Goal: Information Seeking & Learning: Find specific fact

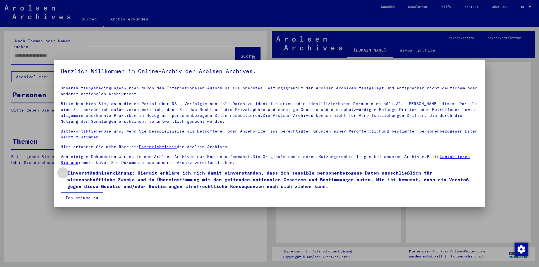
click at [62, 173] on span at bounding box center [63, 173] width 4 height 4
click at [70, 199] on button "Ich stimme zu" at bounding box center [82, 198] width 42 height 11
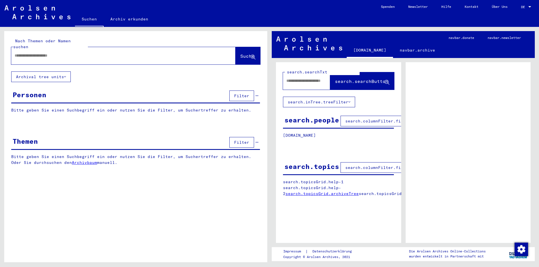
click at [19, 53] on input "text" at bounding box center [118, 56] width 207 height 6
type input "*********"
click at [240, 53] on span "Suche" at bounding box center [247, 56] width 14 height 6
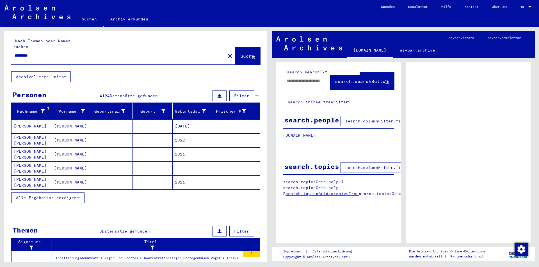
click at [39, 195] on span "Alle Ergebnisse anzeigen" at bounding box center [46, 197] width 61 height 5
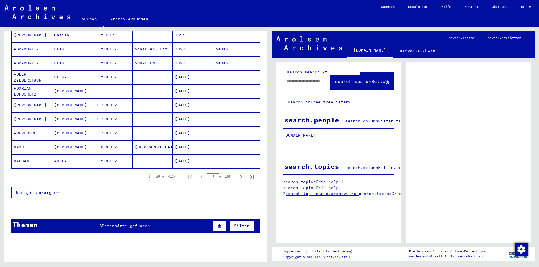
scroll to position [309, 0]
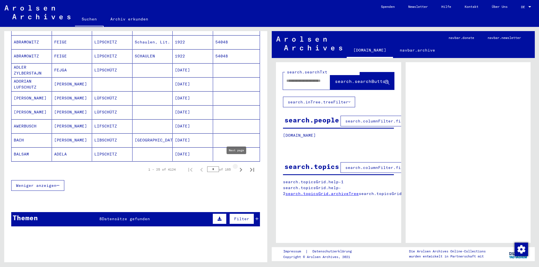
click at [240, 168] on icon "Next page" at bounding box center [241, 170] width 3 height 4
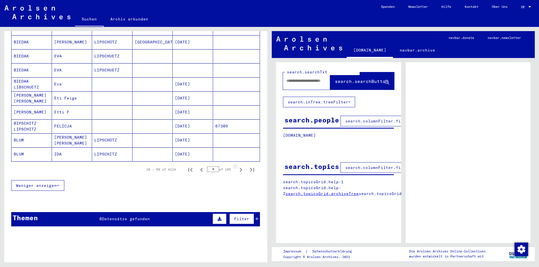
click at [240, 168] on icon "Next page" at bounding box center [241, 170] width 3 height 4
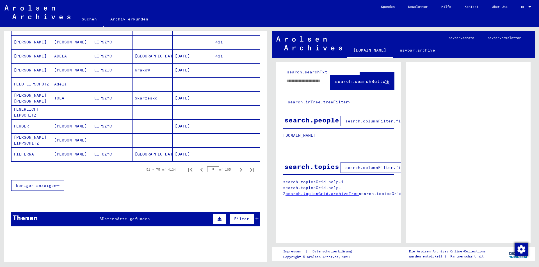
click at [240, 168] on icon "Next page" at bounding box center [241, 170] width 3 height 4
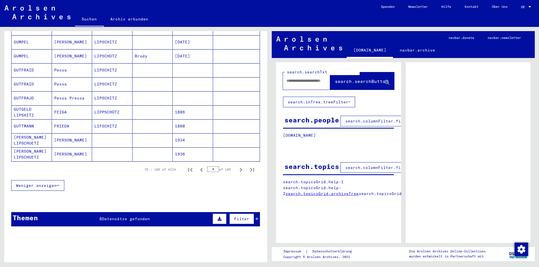
click at [240, 168] on icon "Next page" at bounding box center [241, 170] width 3 height 4
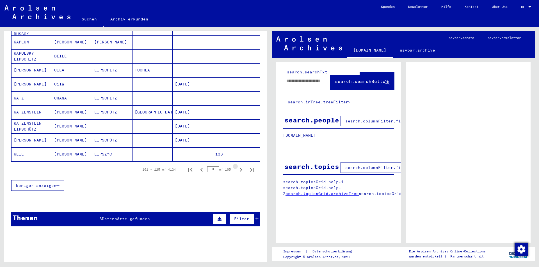
click at [240, 168] on icon "Next page" at bounding box center [241, 170] width 3 height 4
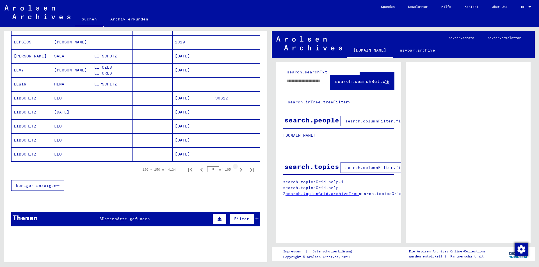
click at [240, 168] on icon "Next page" at bounding box center [241, 170] width 3 height 4
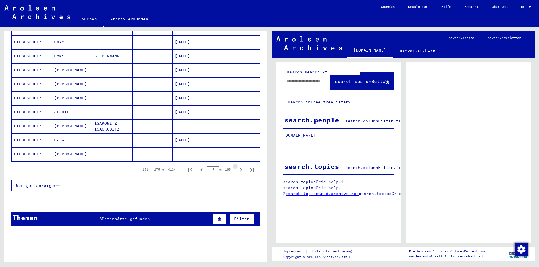
click at [240, 168] on icon "Next page" at bounding box center [241, 170] width 3 height 4
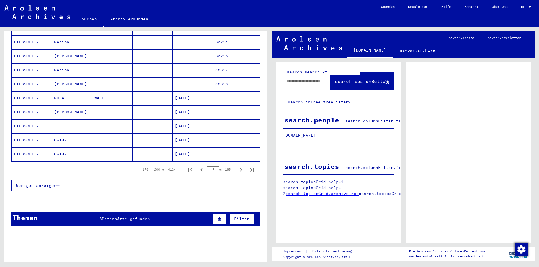
click at [240, 168] on icon "Next page" at bounding box center [241, 170] width 3 height 4
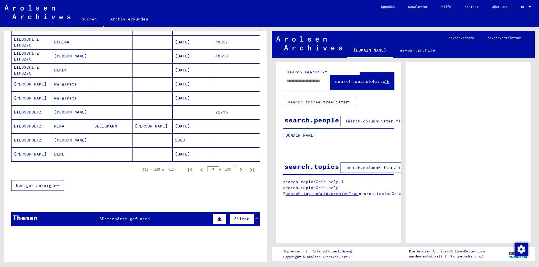
click at [240, 168] on icon "Next page" at bounding box center [241, 170] width 3 height 4
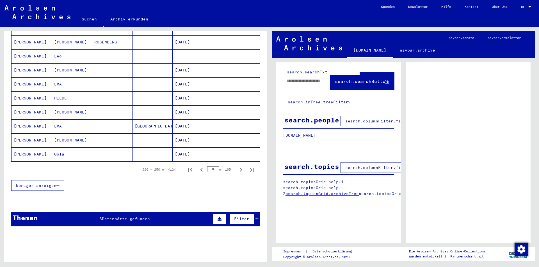
click at [240, 168] on icon "Next page" at bounding box center [241, 170] width 3 height 4
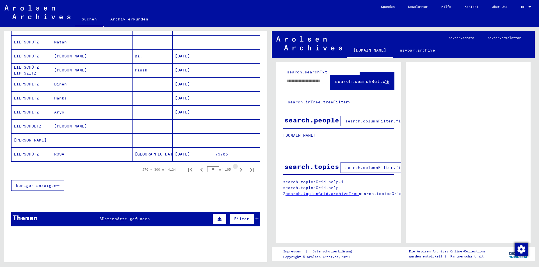
click at [240, 168] on icon "Next page" at bounding box center [241, 170] width 3 height 4
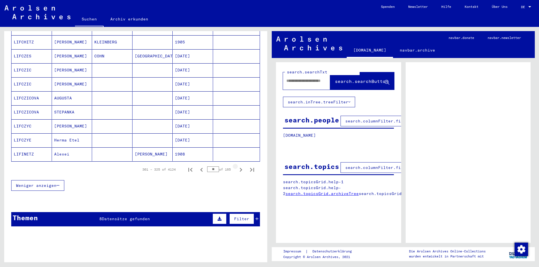
click at [240, 168] on icon "Next page" at bounding box center [241, 170] width 3 height 4
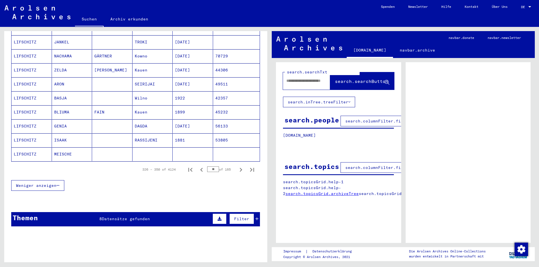
click at [240, 168] on icon "Next page" at bounding box center [241, 170] width 3 height 4
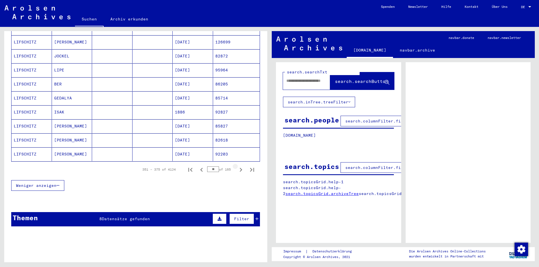
click at [240, 168] on icon "Next page" at bounding box center [241, 170] width 3 height 4
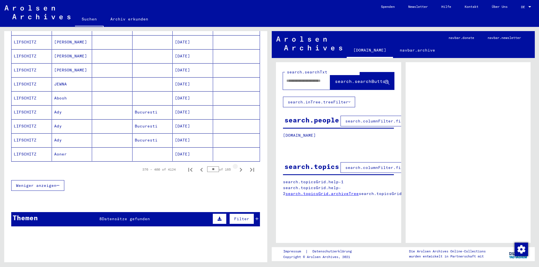
click at [240, 168] on icon "Next page" at bounding box center [241, 170] width 3 height 4
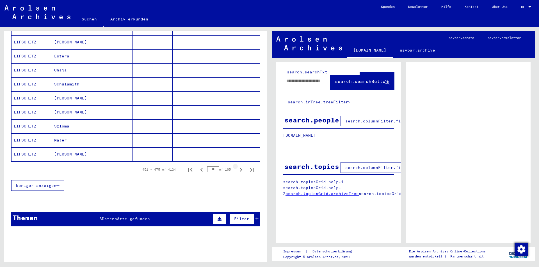
click at [240, 168] on icon "Next page" at bounding box center [241, 170] width 3 height 4
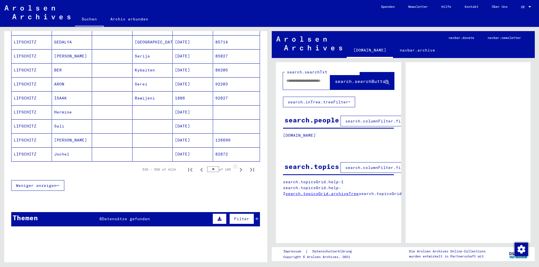
click at [240, 168] on icon "Next page" at bounding box center [241, 170] width 3 height 4
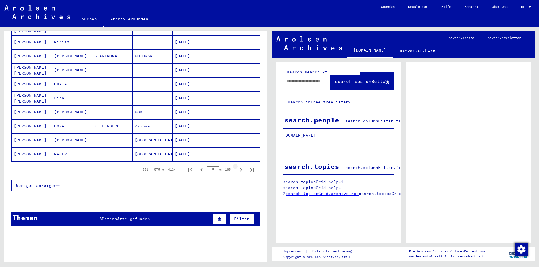
click at [240, 168] on icon "Next page" at bounding box center [241, 170] width 3 height 4
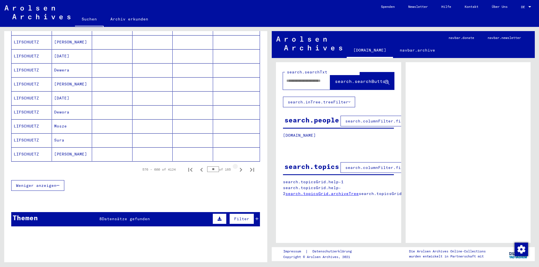
click at [240, 168] on icon "Next page" at bounding box center [241, 170] width 3 height 4
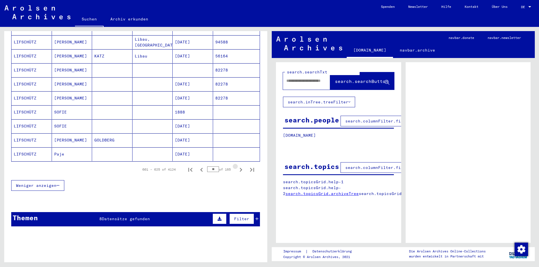
click at [240, 168] on icon "Next page" at bounding box center [241, 170] width 3 height 4
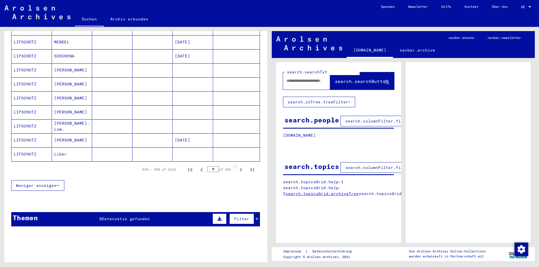
click at [240, 168] on icon "Next page" at bounding box center [241, 170] width 3 height 4
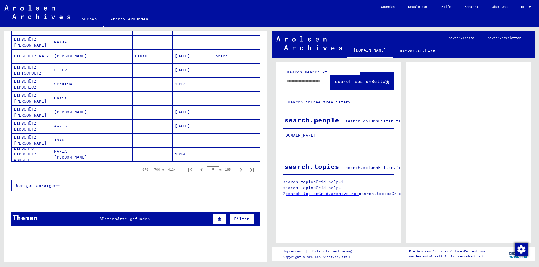
click at [240, 168] on icon "Next page" at bounding box center [241, 170] width 3 height 4
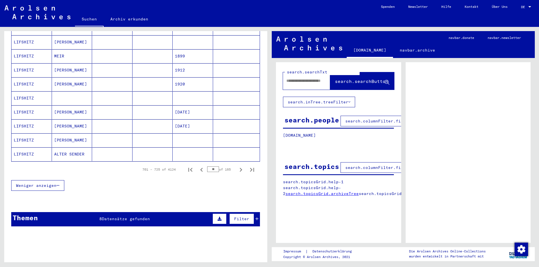
click at [240, 168] on icon "Next page" at bounding box center [241, 170] width 3 height 4
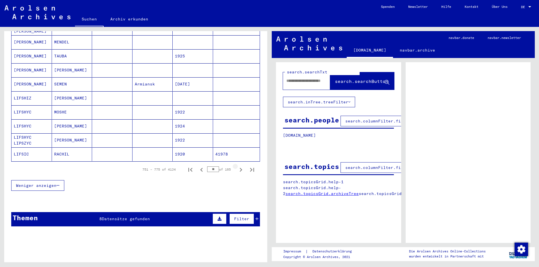
click at [240, 168] on icon "Next page" at bounding box center [241, 170] width 3 height 4
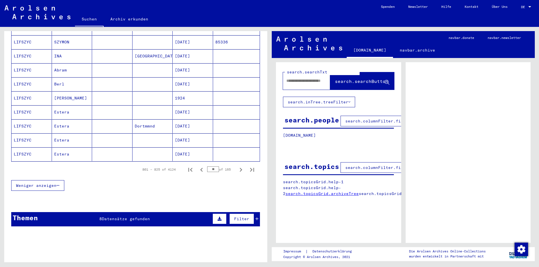
click at [240, 168] on icon "Next page" at bounding box center [241, 170] width 3 height 4
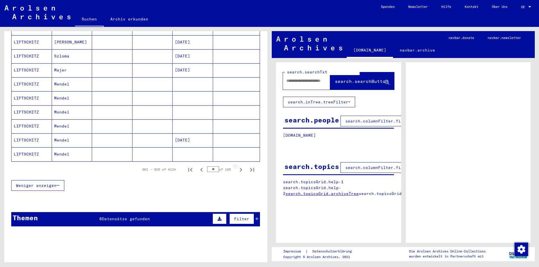
click at [240, 168] on icon "Next page" at bounding box center [241, 170] width 3 height 4
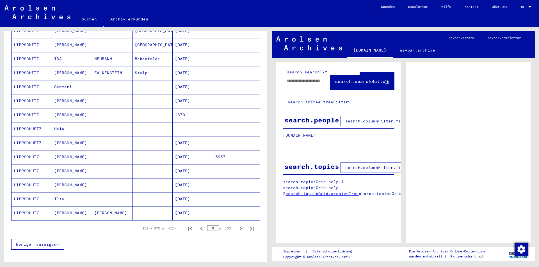
scroll to position [224, 0]
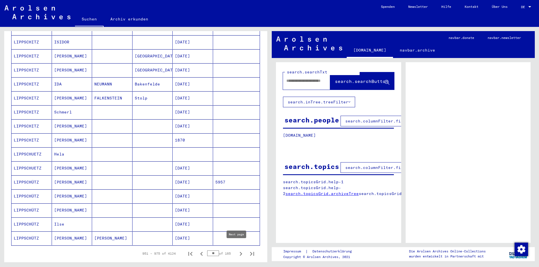
click at [237, 250] on icon "Next page" at bounding box center [241, 254] width 8 height 8
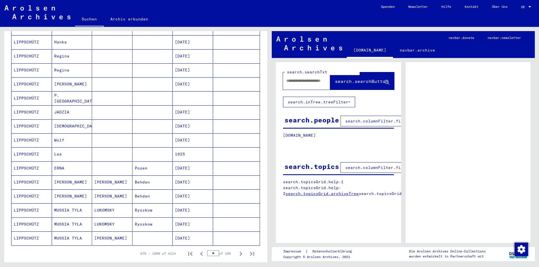
click at [237, 250] on icon "Next page" at bounding box center [241, 254] width 8 height 8
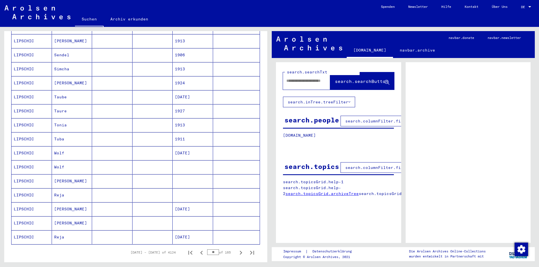
scroll to position [224, 0]
click at [240, 252] on icon "Next page" at bounding box center [241, 254] width 3 height 4
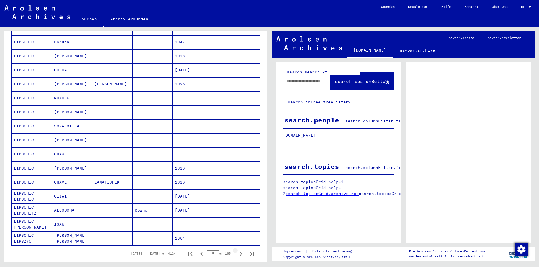
click at [240, 252] on icon "Next page" at bounding box center [241, 254] width 3 height 4
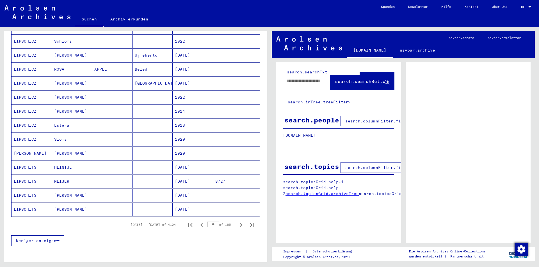
scroll to position [252, 0]
click at [237, 222] on icon "Next page" at bounding box center [241, 226] width 8 height 8
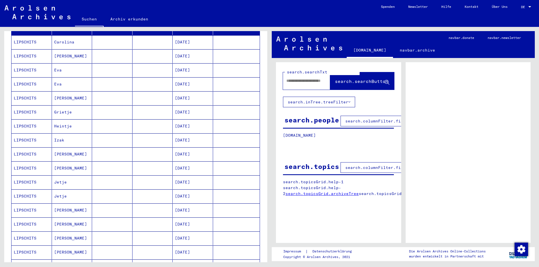
scroll to position [28, 0]
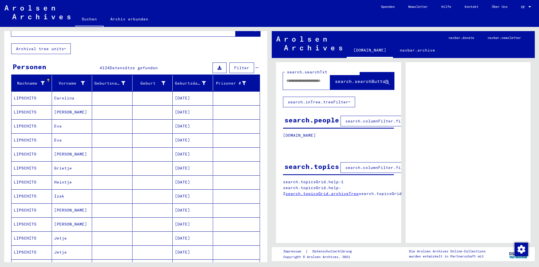
click at [27, 91] on mat-cell "LIPSCHITS" at bounding box center [31, 98] width 40 height 14
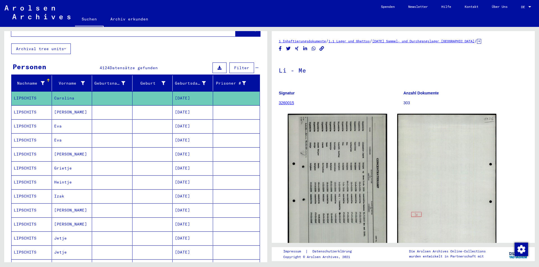
click at [25, 105] on mat-cell "LIPSCHITS" at bounding box center [31, 112] width 40 height 14
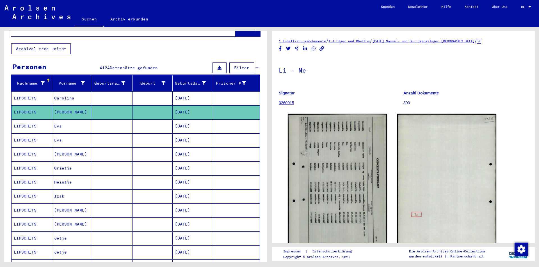
click at [25, 119] on mat-cell "LIPSCHITS" at bounding box center [31, 126] width 40 height 14
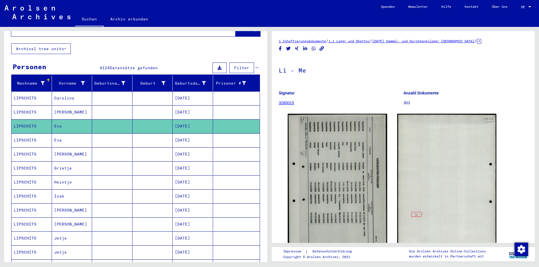
click at [23, 134] on mat-cell "LIPSCHITS" at bounding box center [31, 141] width 40 height 14
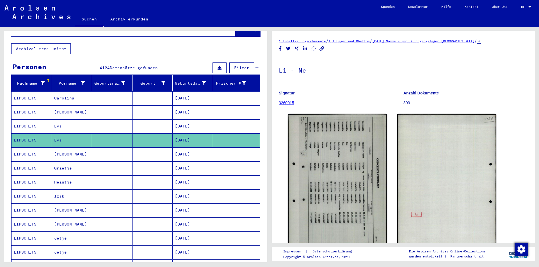
click at [23, 148] on mat-cell "LIPSCHITS" at bounding box center [31, 155] width 40 height 14
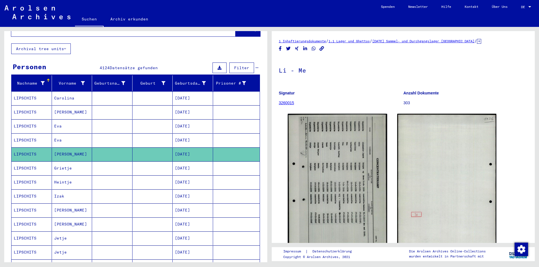
click at [24, 190] on mat-cell "LIPSCHITS" at bounding box center [31, 197] width 40 height 14
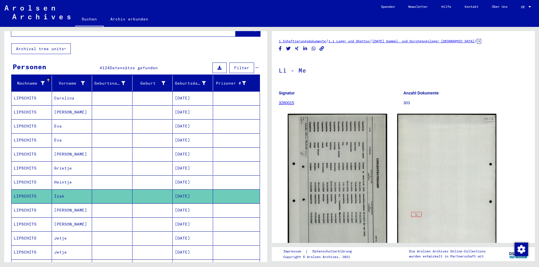
click at [24, 204] on mat-cell "LIPSCHITS" at bounding box center [31, 211] width 40 height 14
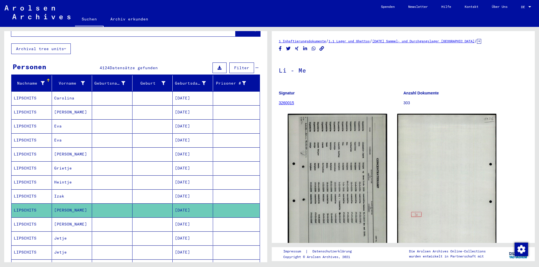
click at [22, 219] on mat-cell "LIPSCHITS" at bounding box center [31, 225] width 40 height 14
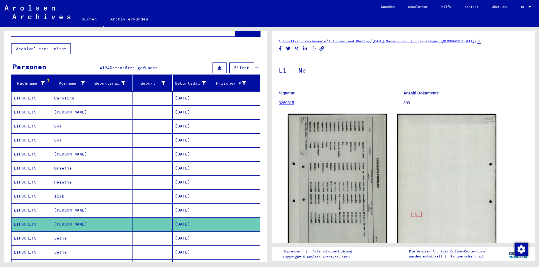
click at [21, 232] on mat-cell "LIPSCHITS" at bounding box center [31, 239] width 40 height 14
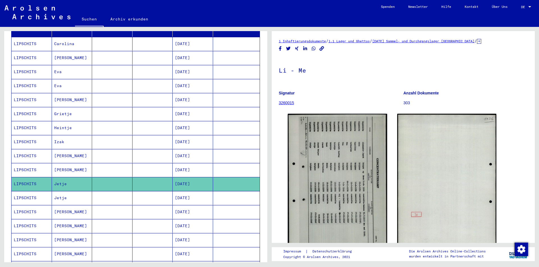
scroll to position [84, 0]
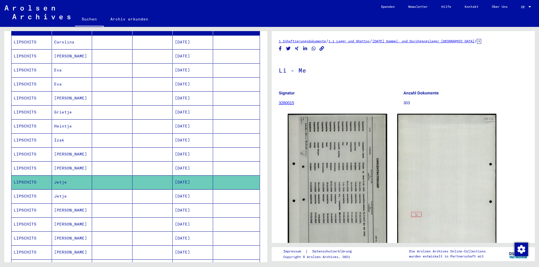
click at [21, 232] on mat-cell "LIPSCHITS" at bounding box center [31, 239] width 40 height 14
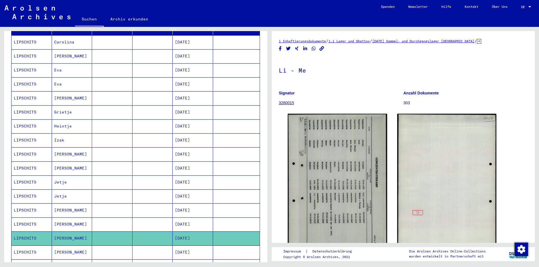
click at [22, 218] on mat-cell "LIPSCHITS" at bounding box center [31, 225] width 40 height 14
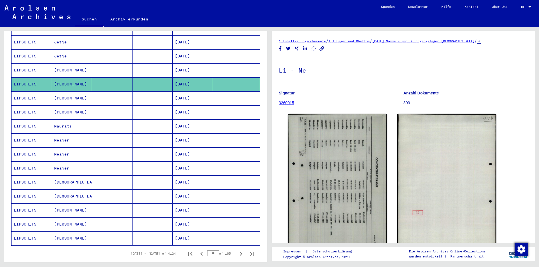
scroll to position [252, 0]
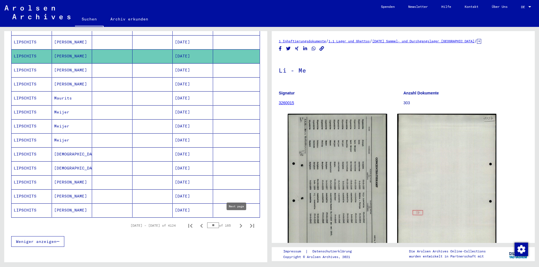
click at [237, 222] on icon "Next page" at bounding box center [241, 226] width 8 height 8
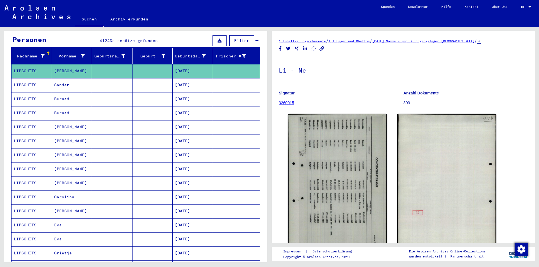
scroll to position [28, 0]
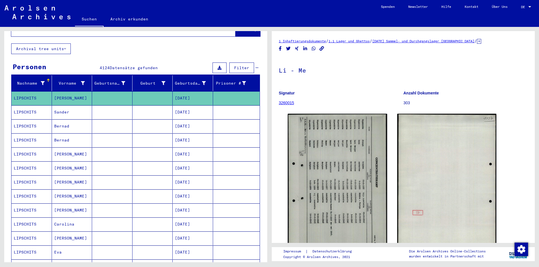
click at [20, 204] on mat-cell "LIPSCHITS" at bounding box center [31, 211] width 40 height 14
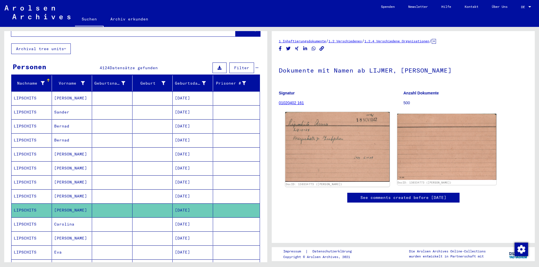
click at [324, 142] on img at bounding box center [337, 147] width 104 height 70
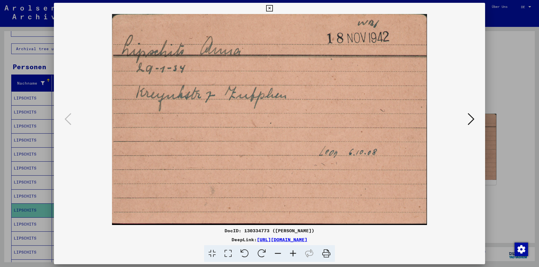
click at [268, 7] on icon at bounding box center [269, 8] width 6 height 7
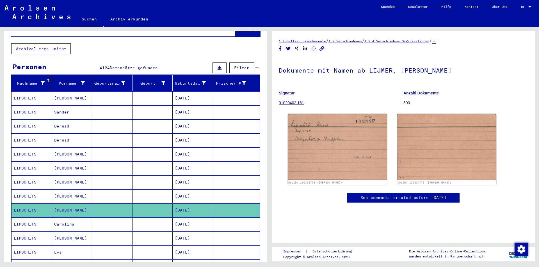
click at [27, 218] on mat-cell "LIPSCHITS" at bounding box center [31, 225] width 40 height 14
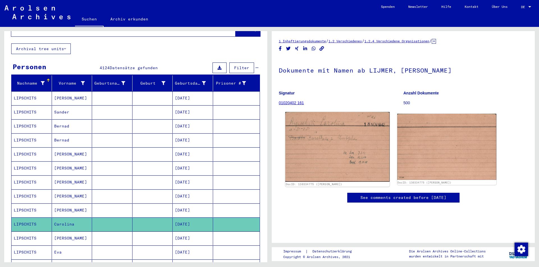
click at [323, 152] on img at bounding box center [337, 147] width 104 height 70
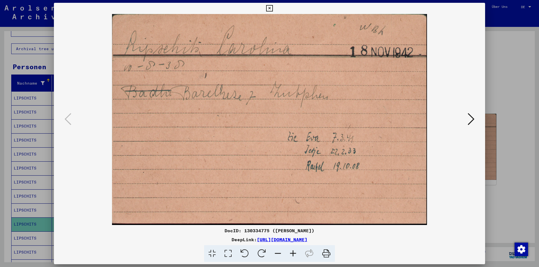
click at [268, 6] on icon at bounding box center [269, 8] width 6 height 7
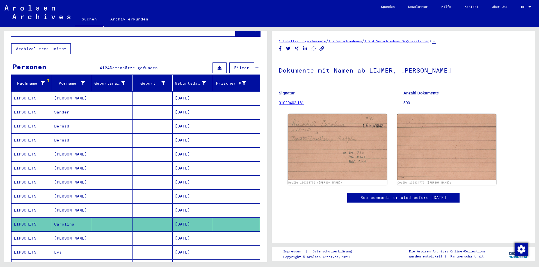
click at [19, 232] on mat-cell "LIPSCHITS" at bounding box center [31, 239] width 40 height 14
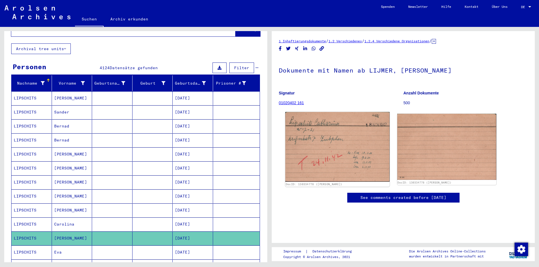
click at [314, 148] on img at bounding box center [337, 147] width 104 height 70
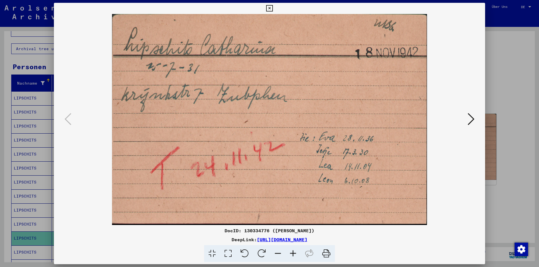
click at [269, 6] on icon at bounding box center [269, 8] width 6 height 7
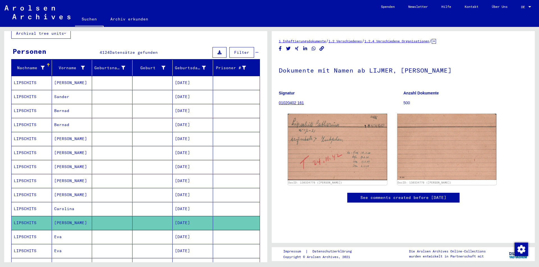
scroll to position [56, 0]
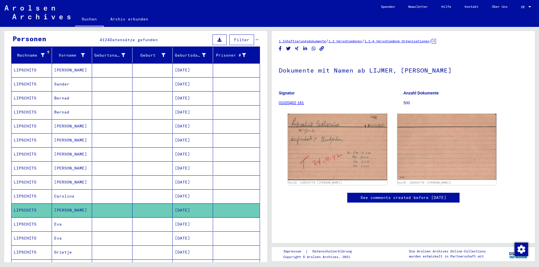
click at [26, 218] on mat-cell "LIPSCHITS" at bounding box center [31, 225] width 40 height 14
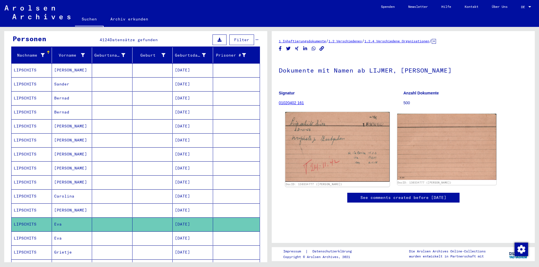
click at [322, 140] on img at bounding box center [337, 147] width 104 height 70
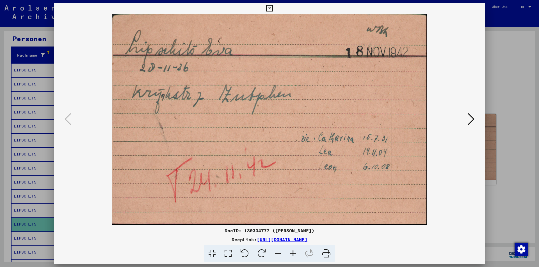
click at [467, 123] on button at bounding box center [471, 120] width 10 height 16
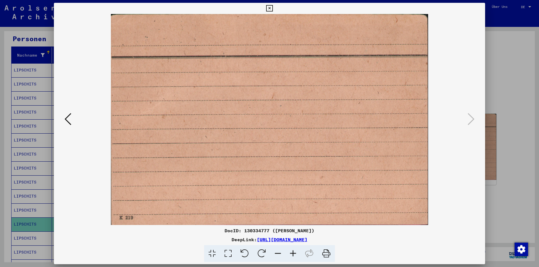
click at [69, 116] on icon at bounding box center [68, 118] width 7 height 13
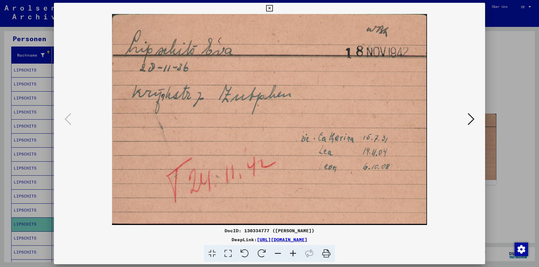
click at [268, 6] on icon at bounding box center [269, 8] width 6 height 7
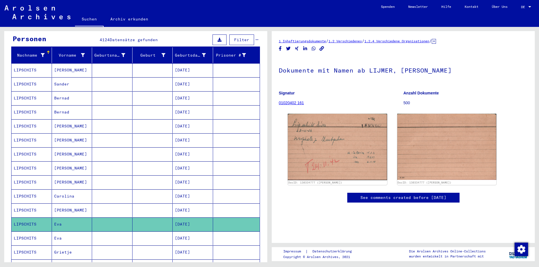
click at [24, 232] on mat-cell "LIPSCHITS" at bounding box center [31, 239] width 40 height 14
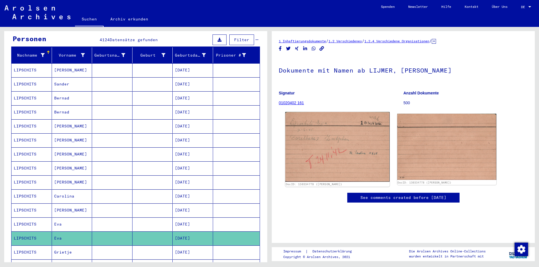
click at [326, 149] on img at bounding box center [337, 147] width 104 height 70
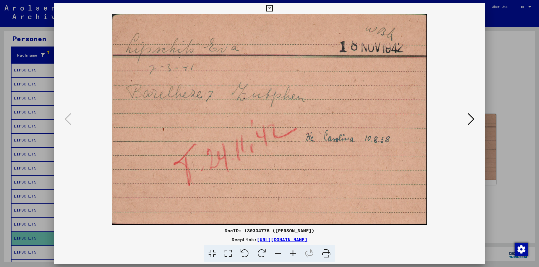
click at [269, 7] on icon at bounding box center [269, 8] width 6 height 7
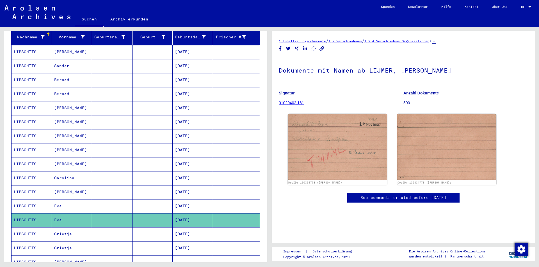
scroll to position [84, 0]
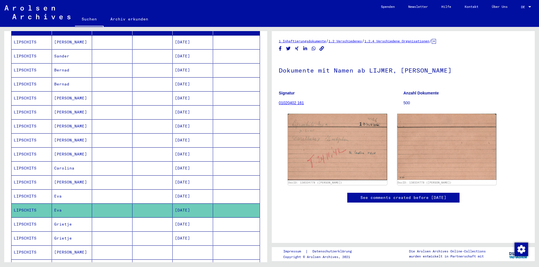
click at [22, 218] on mat-cell "LIPSCHITS" at bounding box center [31, 225] width 40 height 14
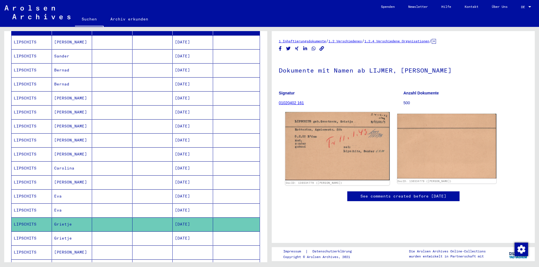
click at [312, 145] on img at bounding box center [337, 146] width 104 height 68
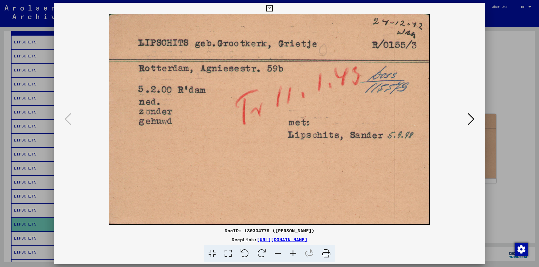
click at [268, 7] on icon at bounding box center [269, 8] width 6 height 7
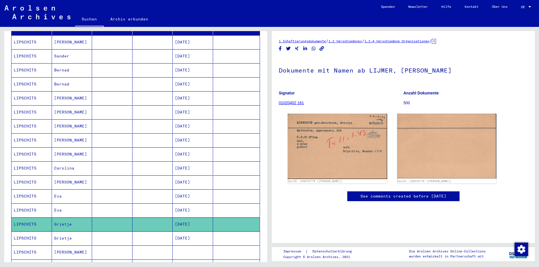
click at [28, 232] on mat-cell "LIPSCHITS" at bounding box center [31, 239] width 40 height 14
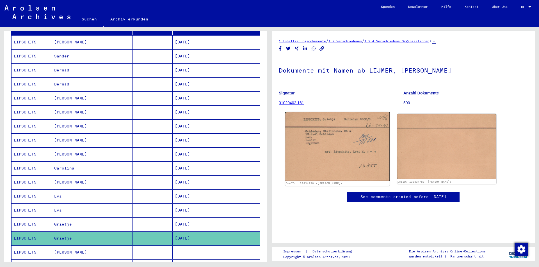
click at [319, 141] on img at bounding box center [337, 146] width 104 height 69
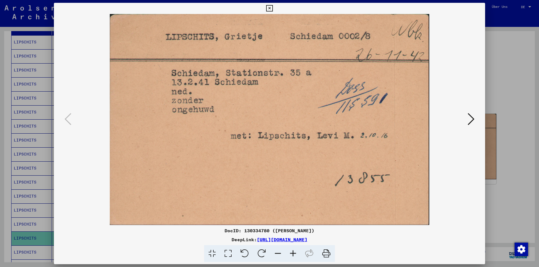
click at [270, 9] on icon at bounding box center [269, 8] width 6 height 7
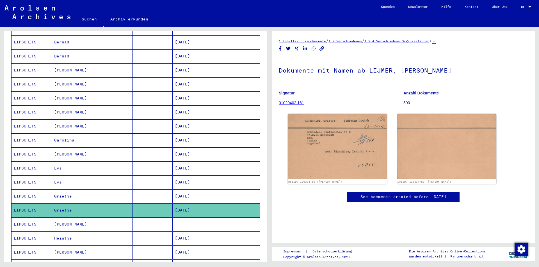
scroll to position [140, 0]
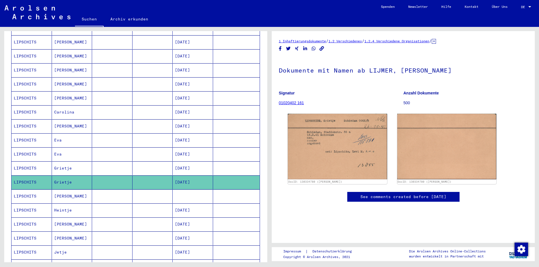
click at [29, 190] on mat-cell "LIPSCHITS" at bounding box center [31, 197] width 40 height 14
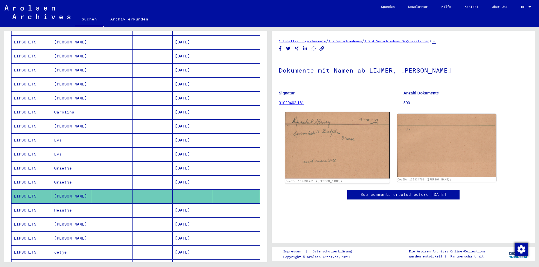
click at [308, 148] on img at bounding box center [337, 145] width 104 height 67
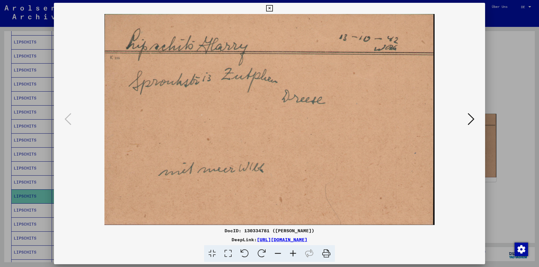
click at [471, 117] on icon at bounding box center [470, 118] width 7 height 13
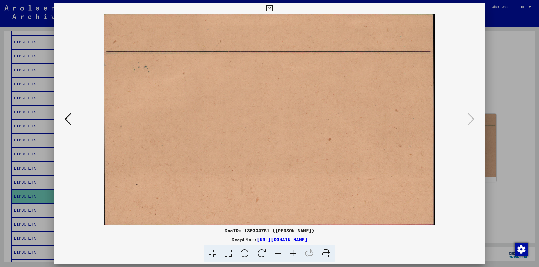
click at [64, 118] on button at bounding box center [68, 120] width 10 height 16
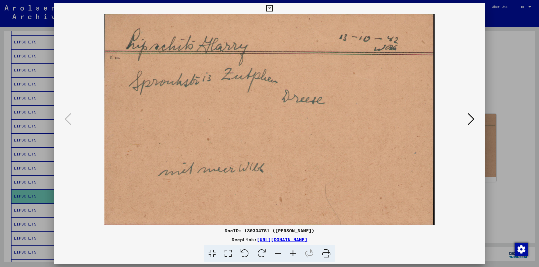
click at [471, 123] on icon at bounding box center [470, 118] width 7 height 13
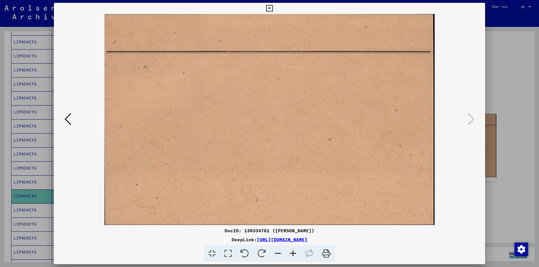
click at [270, 7] on icon at bounding box center [269, 8] width 6 height 7
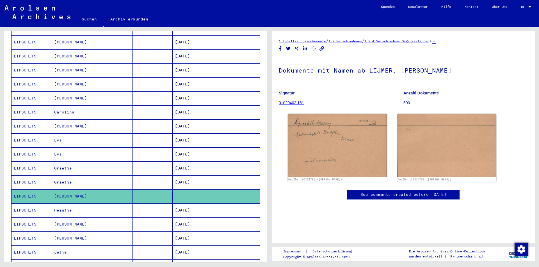
click at [31, 204] on mat-cell "LIPSCHITS" at bounding box center [31, 211] width 40 height 14
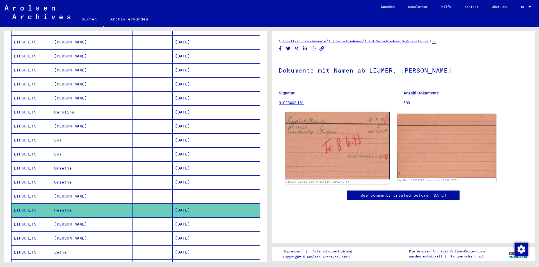
click at [307, 149] on img at bounding box center [337, 145] width 104 height 67
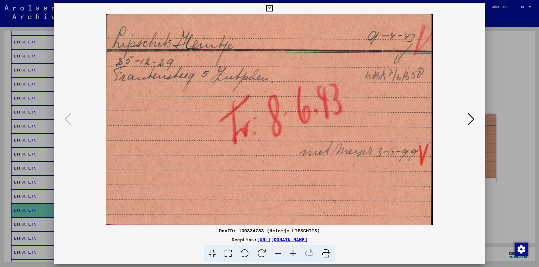
click at [470, 119] on icon at bounding box center [470, 118] width 7 height 13
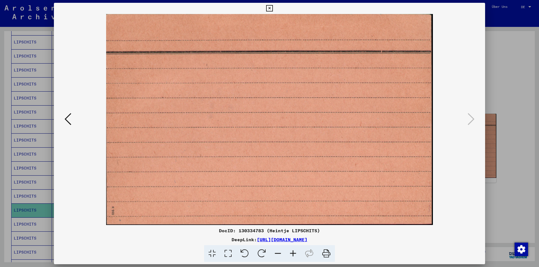
click at [266, 7] on icon at bounding box center [269, 8] width 6 height 7
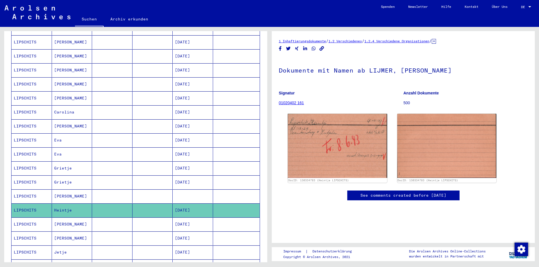
click at [24, 218] on mat-cell "LIPSCHITS" at bounding box center [31, 225] width 40 height 14
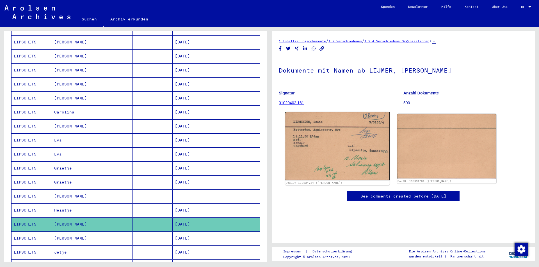
click at [311, 145] on img at bounding box center [337, 146] width 104 height 68
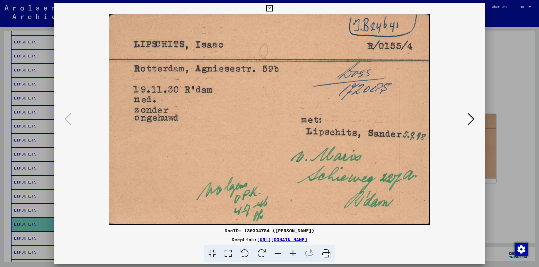
click at [268, 6] on icon at bounding box center [269, 8] width 6 height 7
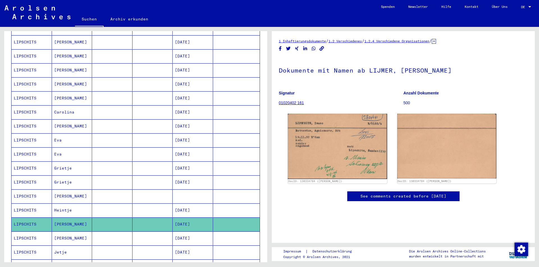
click at [29, 233] on mat-cell "LIPSCHITS" at bounding box center [31, 239] width 40 height 14
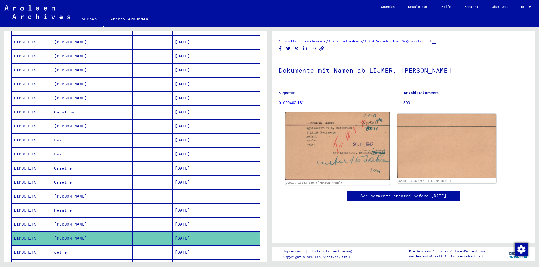
click at [319, 144] on img at bounding box center [337, 146] width 104 height 68
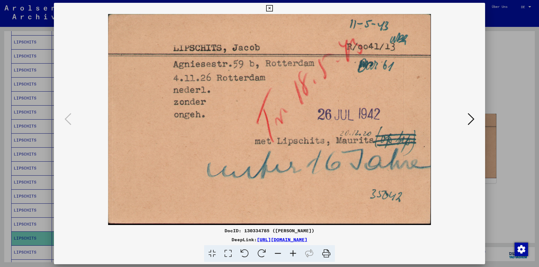
click at [270, 7] on icon at bounding box center [269, 8] width 6 height 7
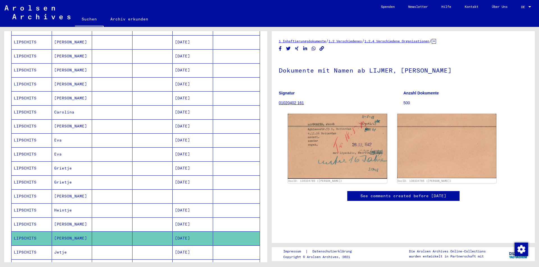
click at [29, 245] on icon at bounding box center [23, 245] width 14 height 22
click at [26, 232] on mat-cell "LIPSCHITS" at bounding box center [31, 239] width 40 height 14
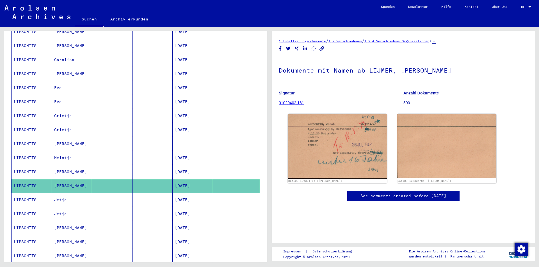
scroll to position [196, 0]
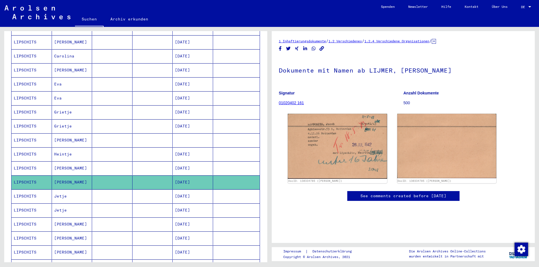
click at [20, 190] on mat-cell "LIPSCHITS" at bounding box center [31, 197] width 40 height 14
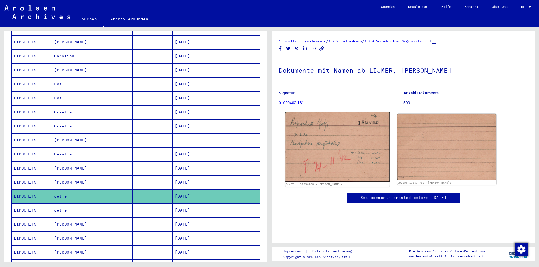
click at [319, 142] on img at bounding box center [337, 147] width 104 height 70
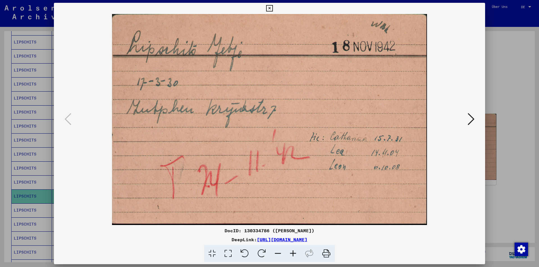
click at [468, 118] on icon at bounding box center [470, 118] width 7 height 13
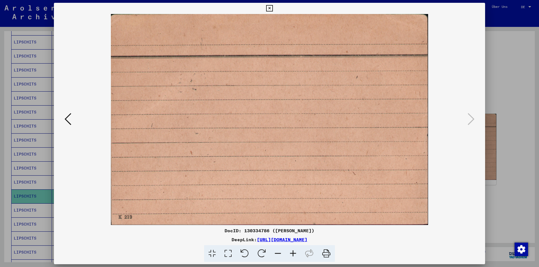
click at [268, 8] on icon at bounding box center [269, 8] width 6 height 7
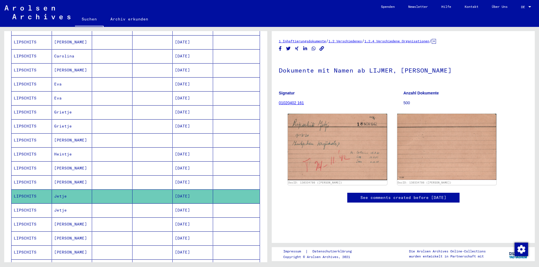
click at [27, 205] on mat-cell "LIPSCHITS" at bounding box center [31, 211] width 40 height 14
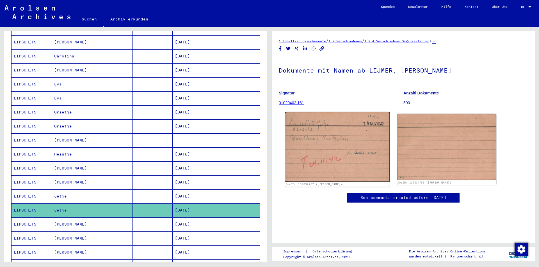
click at [321, 147] on img at bounding box center [337, 147] width 104 height 70
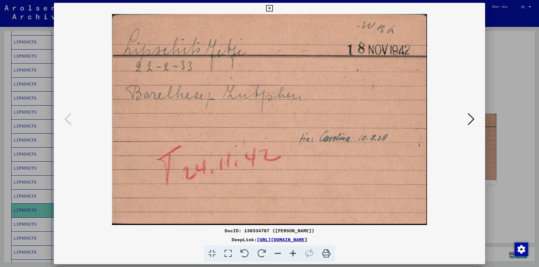
click at [269, 8] on icon at bounding box center [269, 8] width 6 height 7
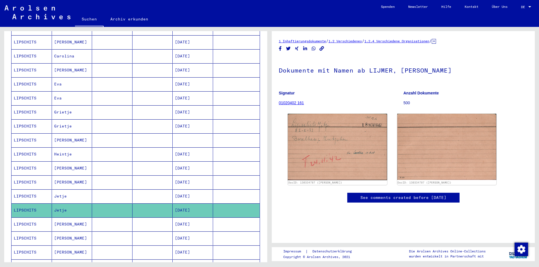
click at [19, 218] on mat-cell "LIPSCHITS" at bounding box center [31, 225] width 40 height 14
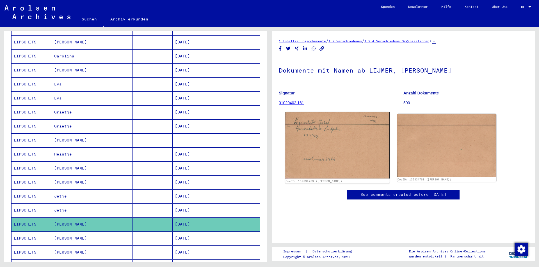
click at [319, 140] on img at bounding box center [337, 145] width 104 height 67
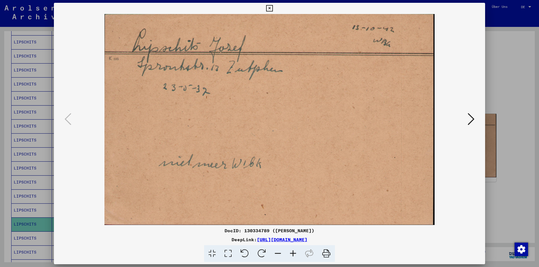
click at [472, 119] on icon at bounding box center [470, 118] width 7 height 13
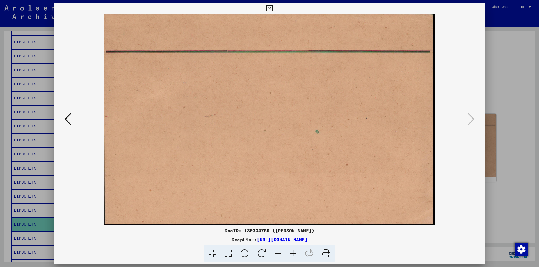
click at [267, 5] on icon at bounding box center [269, 8] width 6 height 7
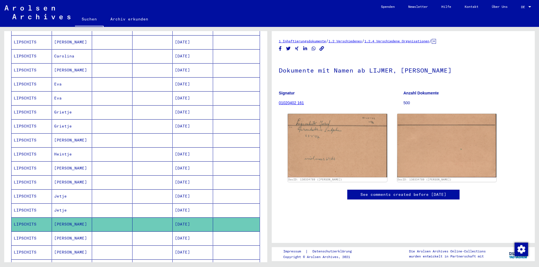
click at [19, 232] on mat-cell "LIPSCHITS" at bounding box center [31, 239] width 40 height 14
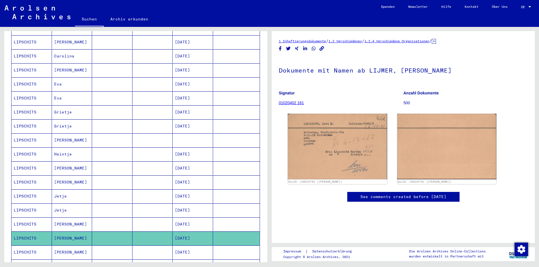
click at [26, 246] on icon at bounding box center [23, 245] width 14 height 22
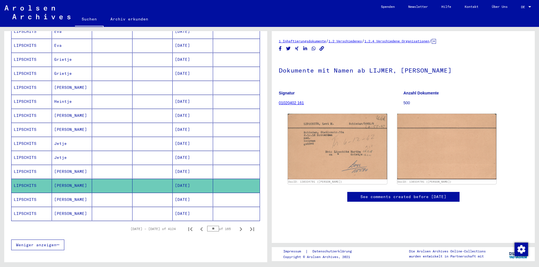
scroll to position [252, 0]
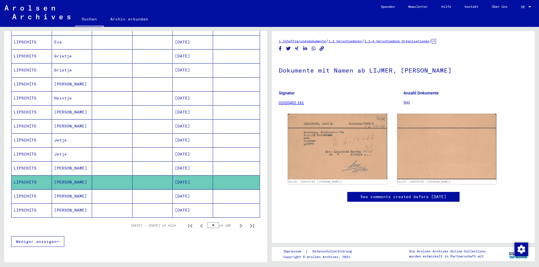
click at [26, 190] on mat-cell "LIPSCHITS" at bounding box center [31, 197] width 40 height 14
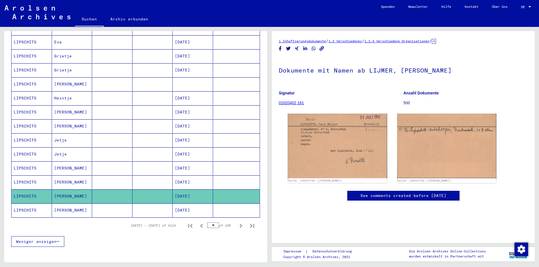
click at [20, 204] on mat-cell "LIPSCHITS" at bounding box center [31, 211] width 40 height 14
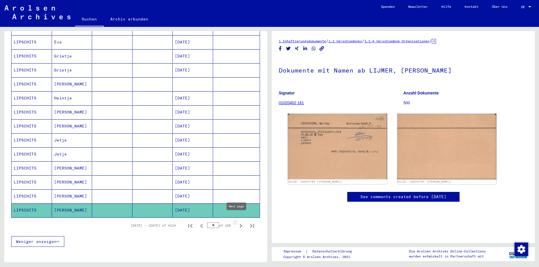
click at [237, 222] on icon "Next page" at bounding box center [241, 226] width 8 height 8
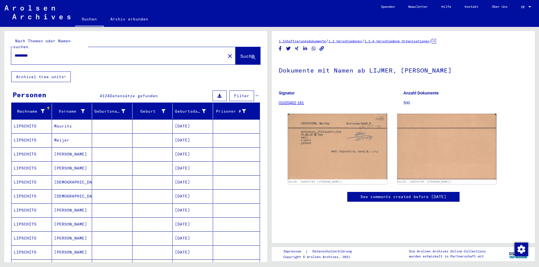
click at [30, 119] on mat-cell "LIPSCHITS" at bounding box center [31, 126] width 40 height 14
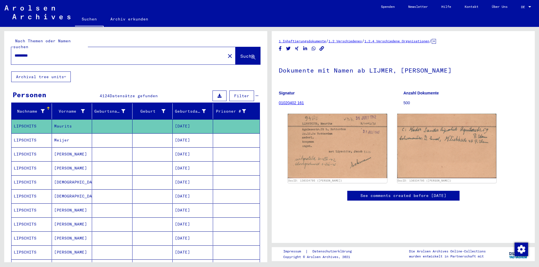
click at [24, 134] on mat-cell "LIPSCHITS" at bounding box center [31, 141] width 40 height 14
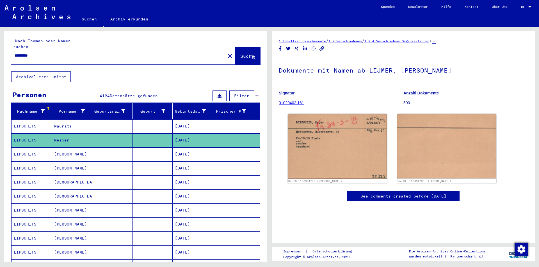
click at [25, 148] on mat-cell "LIPSCHITS" at bounding box center [31, 155] width 40 height 14
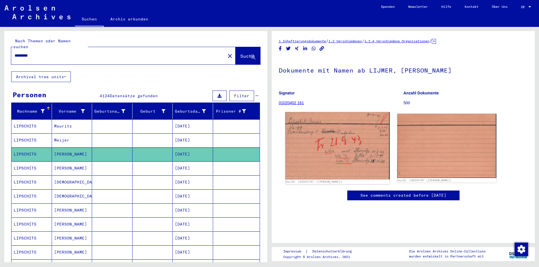
click at [309, 148] on img at bounding box center [337, 145] width 104 height 67
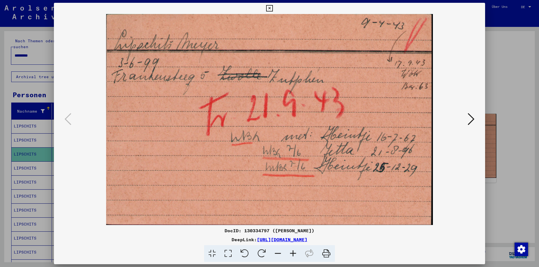
click at [468, 121] on icon at bounding box center [470, 118] width 7 height 13
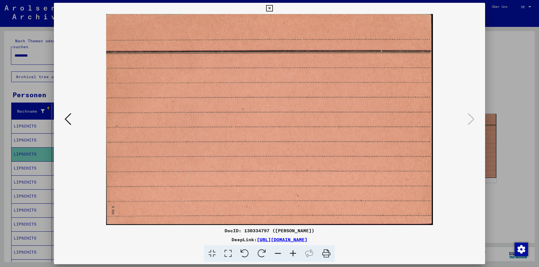
click at [270, 8] on icon at bounding box center [269, 8] width 6 height 7
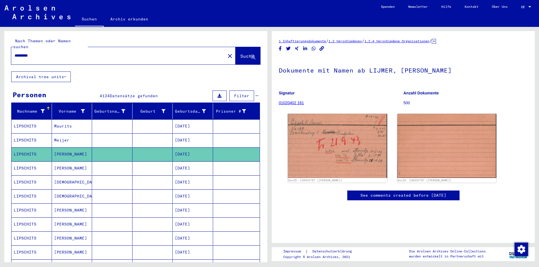
click at [27, 162] on mat-cell "LIPSCHITS" at bounding box center [31, 169] width 40 height 14
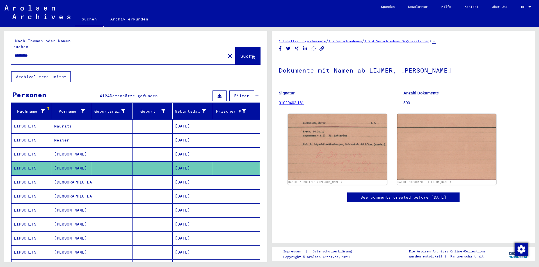
click at [29, 177] on mat-cell "LIPSCHITS" at bounding box center [31, 183] width 40 height 14
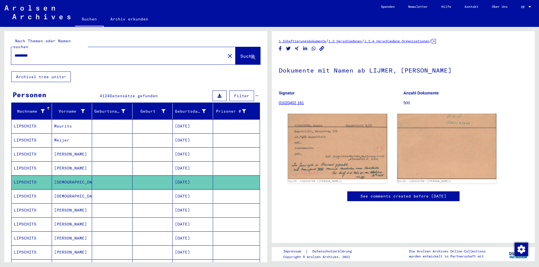
click at [28, 192] on mat-cell "LIPSCHITS" at bounding box center [31, 197] width 40 height 14
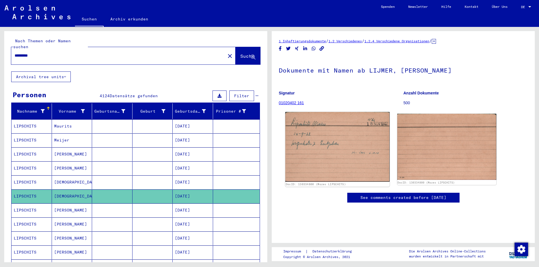
click at [314, 148] on img at bounding box center [337, 147] width 104 height 70
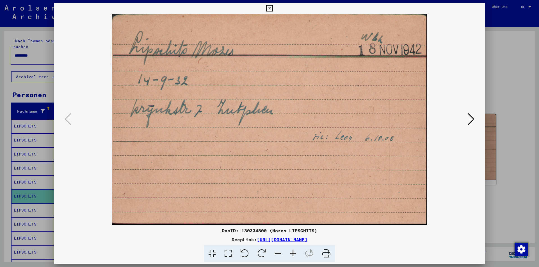
click at [270, 7] on icon at bounding box center [269, 8] width 6 height 7
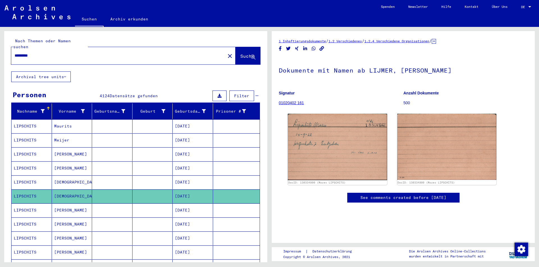
click at [21, 205] on mat-cell "LIPSCHITS" at bounding box center [31, 211] width 40 height 14
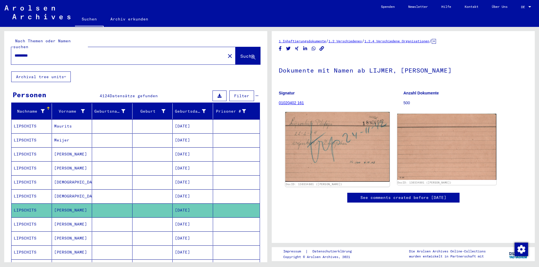
click at [312, 138] on img at bounding box center [337, 147] width 104 height 70
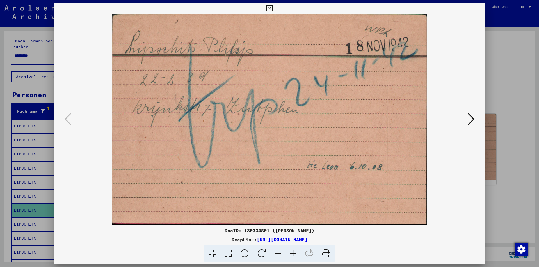
click at [473, 120] on icon at bounding box center [470, 118] width 7 height 13
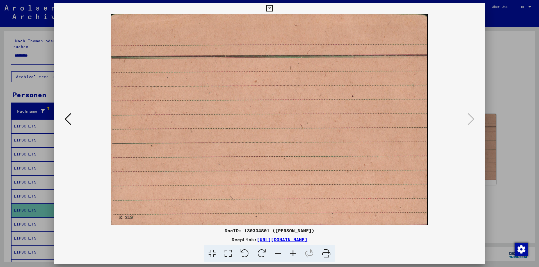
click at [270, 7] on icon at bounding box center [269, 8] width 6 height 7
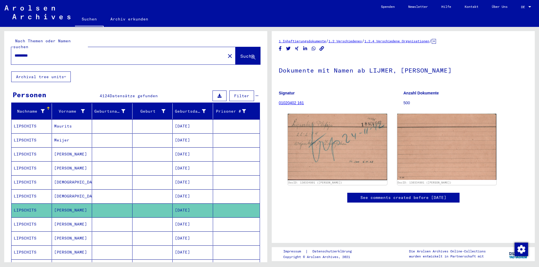
click at [21, 218] on mat-cell "LIPSCHITS" at bounding box center [31, 225] width 40 height 14
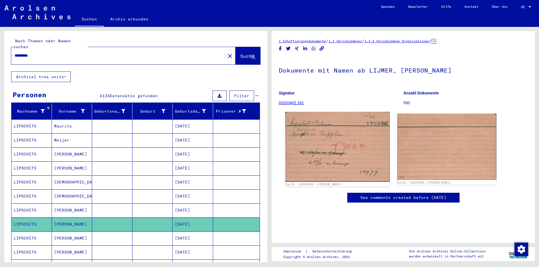
click at [320, 151] on img at bounding box center [337, 147] width 104 height 70
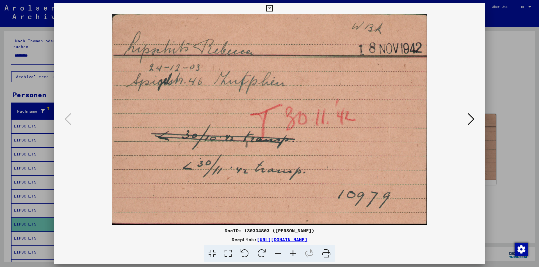
click at [270, 9] on icon at bounding box center [269, 8] width 6 height 7
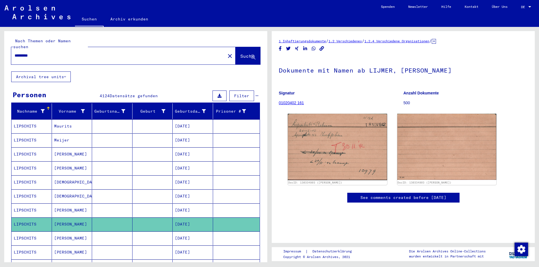
click at [20, 232] on mat-cell "LIPSCHITS" at bounding box center [31, 239] width 40 height 14
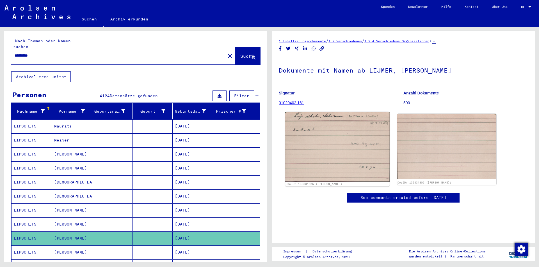
click at [312, 152] on img at bounding box center [337, 147] width 104 height 70
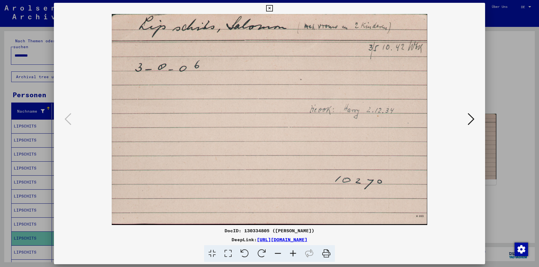
click at [470, 119] on icon at bounding box center [470, 118] width 7 height 13
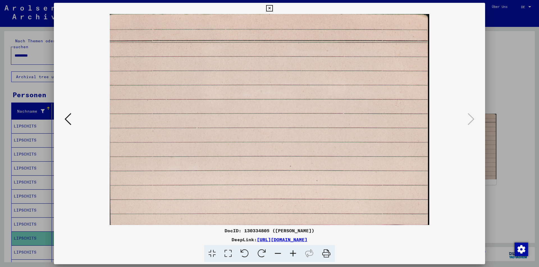
click at [271, 8] on icon at bounding box center [269, 8] width 6 height 7
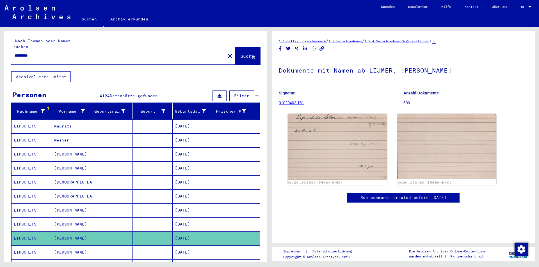
click at [23, 245] on icon at bounding box center [23, 245] width 14 height 22
click at [22, 248] on icon at bounding box center [23, 245] width 14 height 22
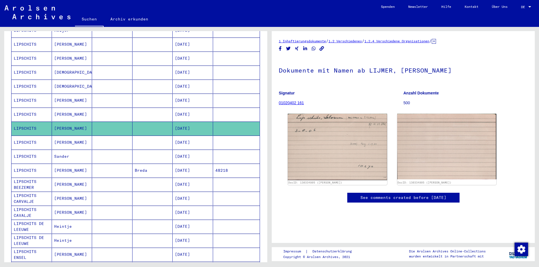
scroll to position [112, 0]
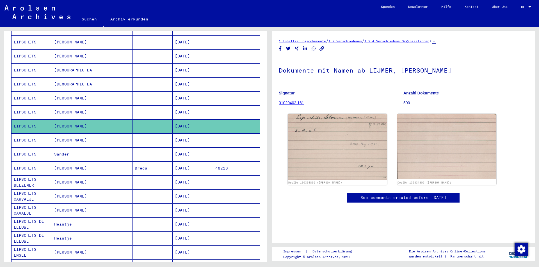
click at [25, 148] on mat-cell "LIPSCHITS" at bounding box center [31, 155] width 40 height 14
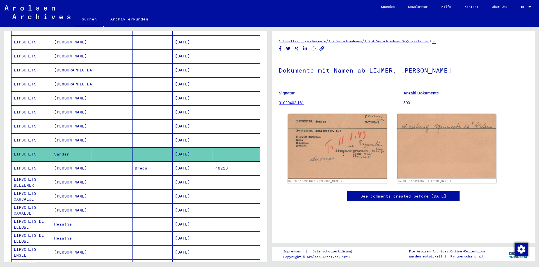
click at [25, 134] on mat-cell "LIPSCHITS" at bounding box center [31, 141] width 40 height 14
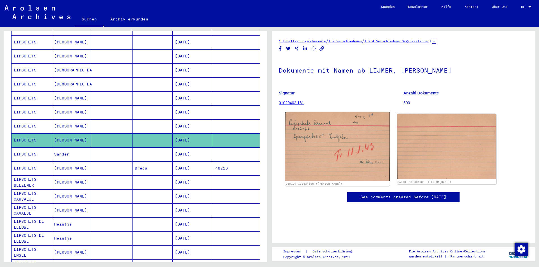
click at [313, 147] on img at bounding box center [337, 146] width 104 height 69
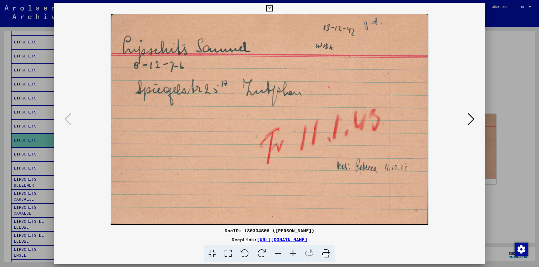
click at [468, 118] on icon at bounding box center [470, 118] width 7 height 13
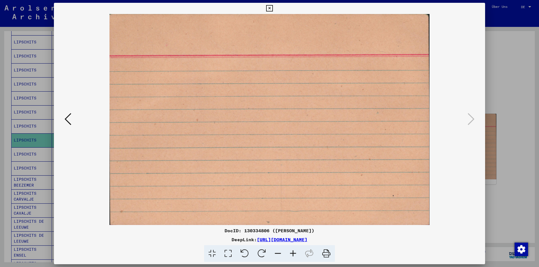
click at [270, 5] on icon at bounding box center [269, 8] width 6 height 7
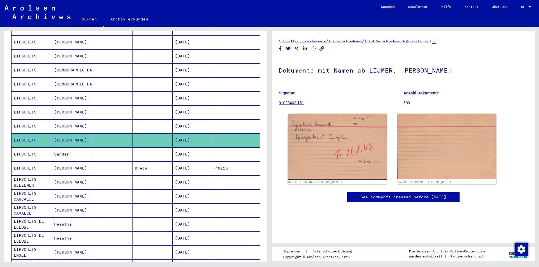
click at [26, 148] on mat-cell "LIPSCHITS" at bounding box center [31, 155] width 40 height 14
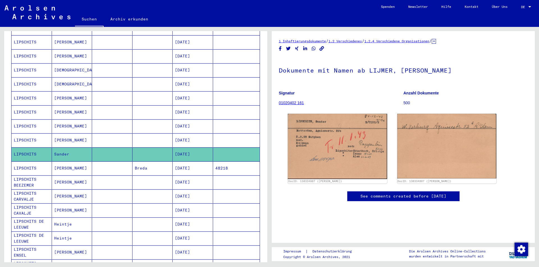
click at [25, 162] on mat-cell "LIPSCHITS" at bounding box center [31, 169] width 40 height 14
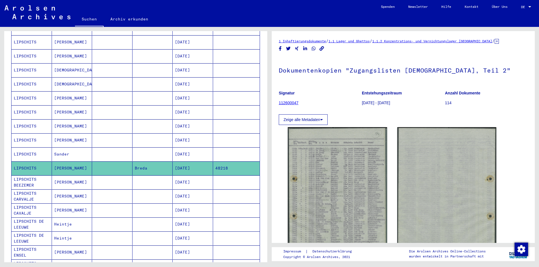
click at [26, 179] on mat-cell "LIPSCHITS BEEZEMER" at bounding box center [31, 183] width 40 height 14
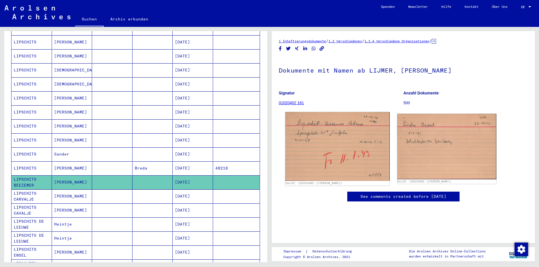
click at [326, 160] on img at bounding box center [337, 146] width 104 height 69
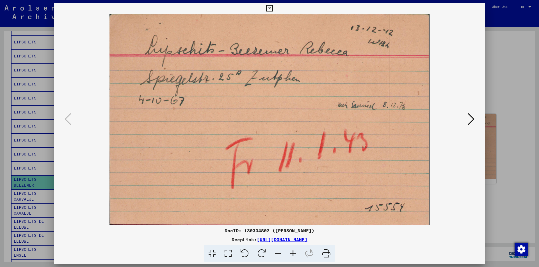
click at [469, 119] on icon at bounding box center [470, 118] width 7 height 13
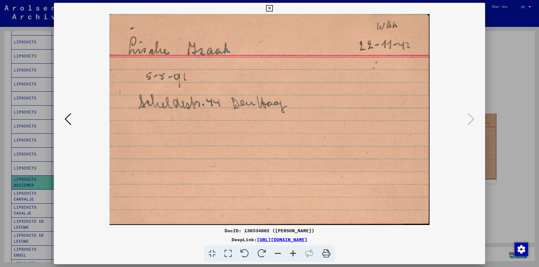
click at [269, 6] on icon at bounding box center [269, 8] width 6 height 7
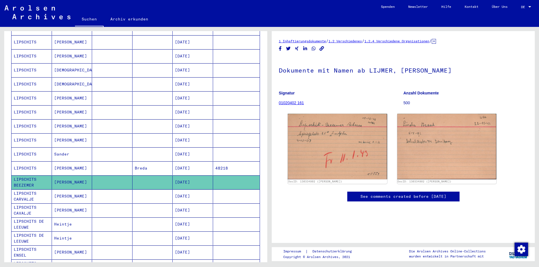
click at [16, 190] on mat-cell "LIPSCHITS CARVALJE" at bounding box center [31, 197] width 40 height 14
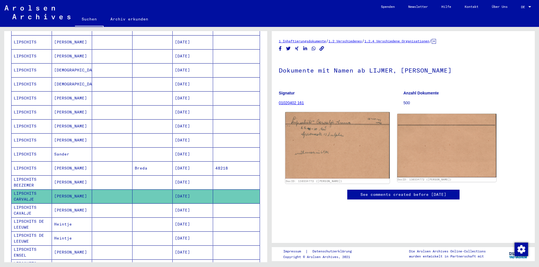
click at [320, 148] on img at bounding box center [337, 145] width 104 height 67
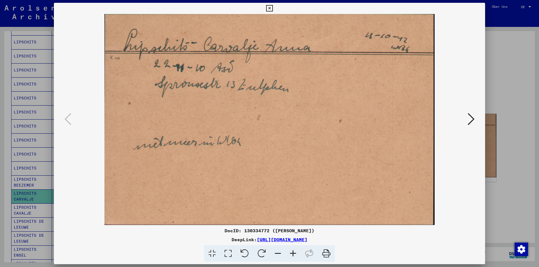
click at [471, 120] on icon at bounding box center [470, 118] width 7 height 13
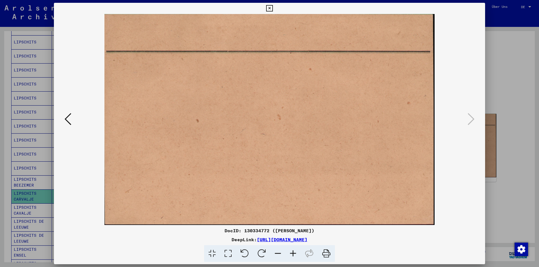
click at [268, 8] on icon at bounding box center [269, 8] width 6 height 7
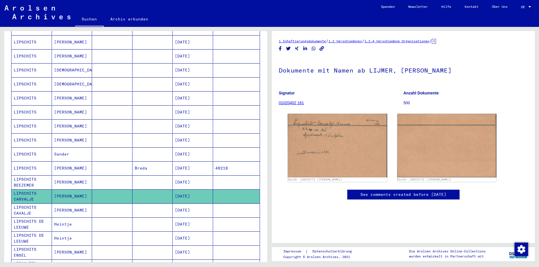
click at [22, 204] on mat-cell "LIPSCHITS CAVALJE" at bounding box center [31, 211] width 40 height 14
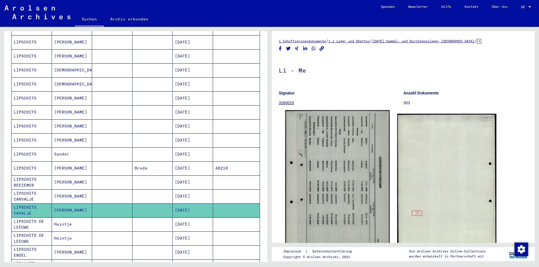
click at [332, 195] on img at bounding box center [337, 183] width 104 height 146
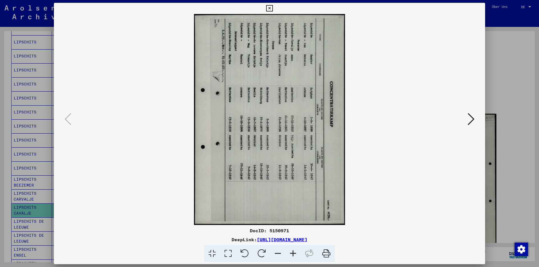
click at [261, 253] on icon at bounding box center [261, 253] width 17 height 17
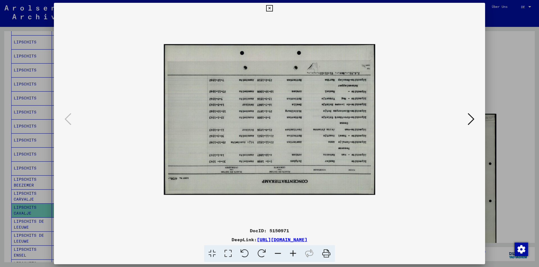
click at [261, 253] on icon at bounding box center [261, 253] width 17 height 17
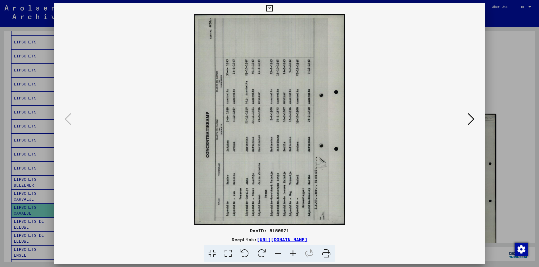
click at [261, 253] on icon at bounding box center [261, 253] width 17 height 17
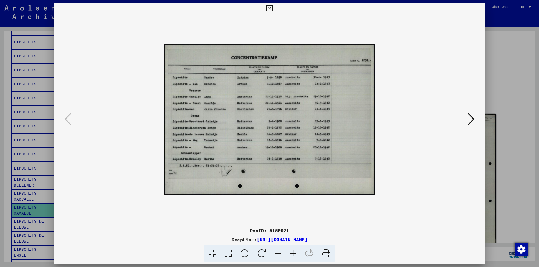
click at [293, 252] on icon at bounding box center [292, 253] width 15 height 17
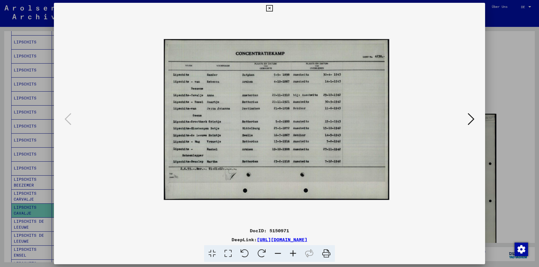
click at [293, 252] on icon at bounding box center [292, 253] width 15 height 17
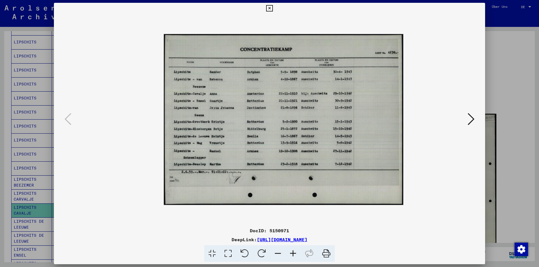
click at [293, 252] on icon at bounding box center [292, 253] width 15 height 17
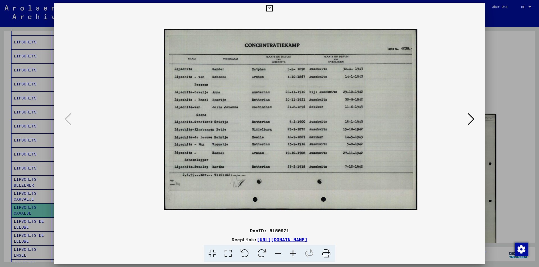
click at [293, 252] on icon at bounding box center [292, 253] width 15 height 17
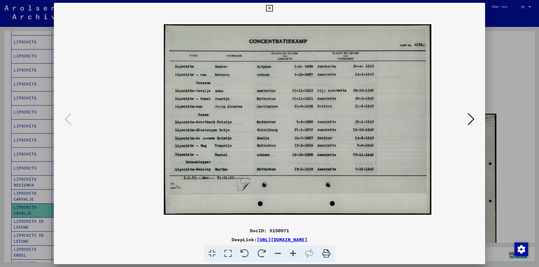
click at [293, 252] on icon at bounding box center [292, 253] width 15 height 17
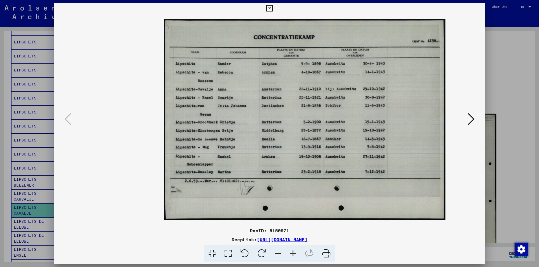
click at [293, 252] on icon at bounding box center [292, 253] width 15 height 17
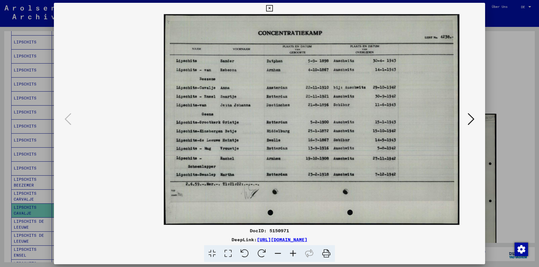
click at [293, 252] on icon at bounding box center [292, 253] width 15 height 17
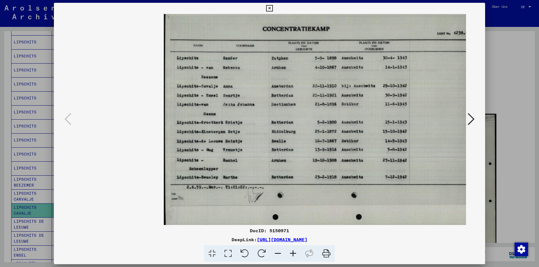
click at [293, 252] on icon at bounding box center [292, 253] width 15 height 17
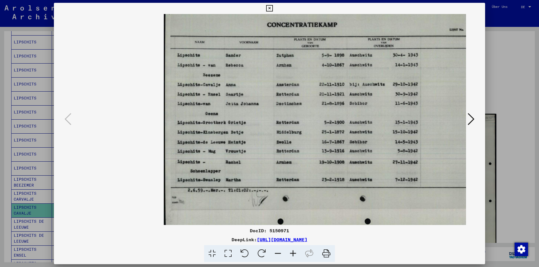
click at [469, 121] on icon at bounding box center [470, 118] width 7 height 13
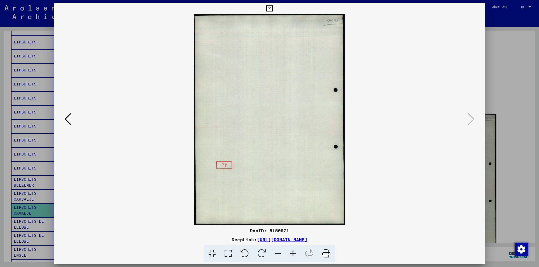
click at [269, 9] on icon at bounding box center [269, 8] width 6 height 7
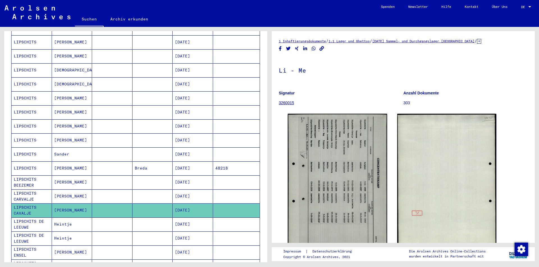
click at [17, 218] on mat-cell "LIPSCHITS DE LEEUWE" at bounding box center [31, 225] width 40 height 14
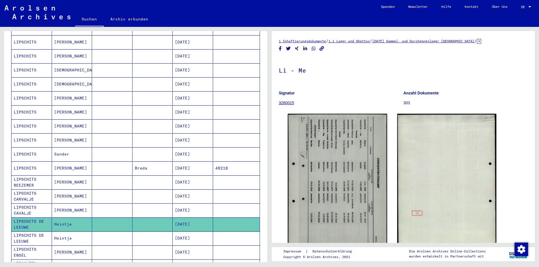
click at [26, 232] on mat-cell "LIPSCHITS DE LEEUWE" at bounding box center [31, 239] width 40 height 14
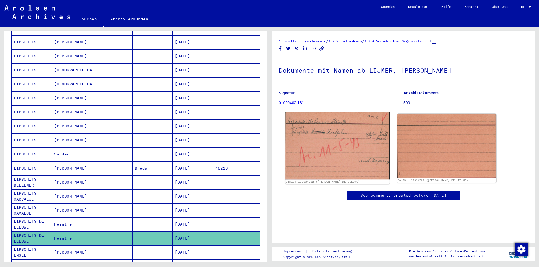
click at [312, 138] on img at bounding box center [337, 145] width 104 height 67
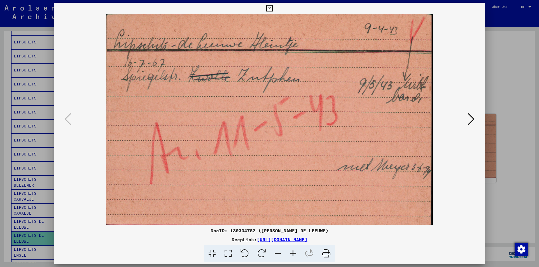
click at [473, 121] on icon at bounding box center [470, 118] width 7 height 13
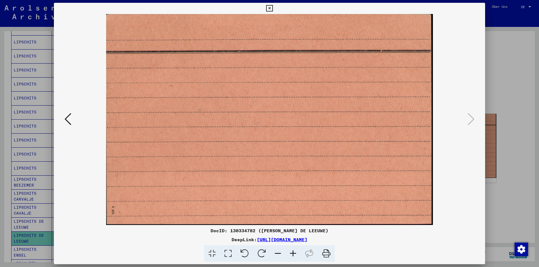
click at [268, 6] on icon at bounding box center [269, 8] width 6 height 7
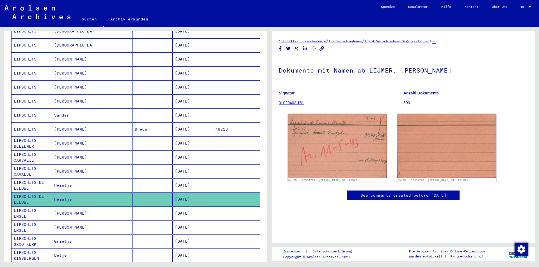
scroll to position [168, 0]
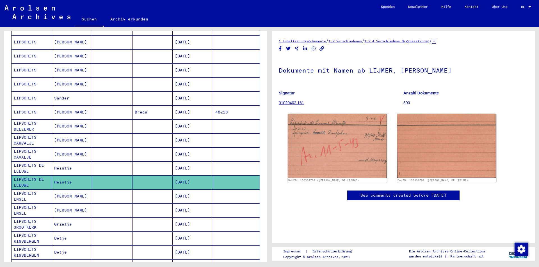
click at [29, 190] on mat-cell "LIPSCHITS ENSEL" at bounding box center [31, 197] width 40 height 14
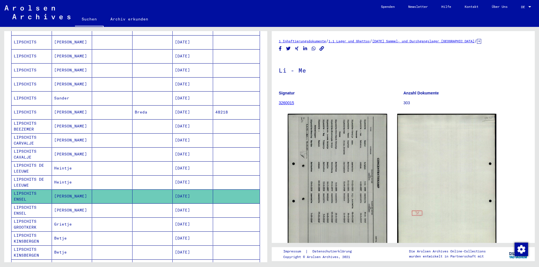
click at [28, 204] on mat-cell "LIPSCHITS ENSEL" at bounding box center [31, 211] width 40 height 14
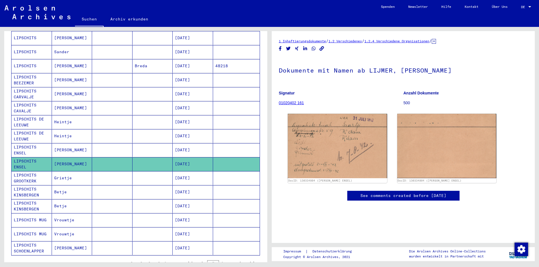
scroll to position [224, 0]
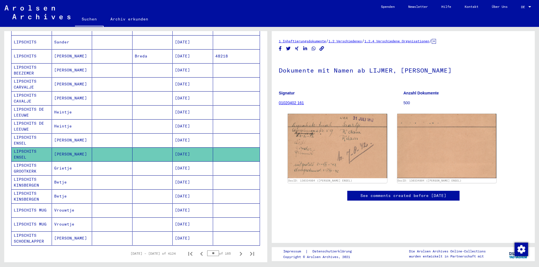
click at [26, 232] on mat-cell "LIPSCHITS SCHOENLAPPER" at bounding box center [31, 239] width 40 height 14
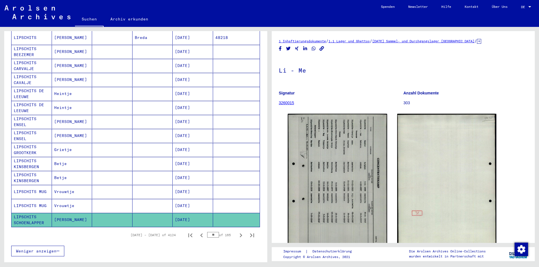
scroll to position [252, 0]
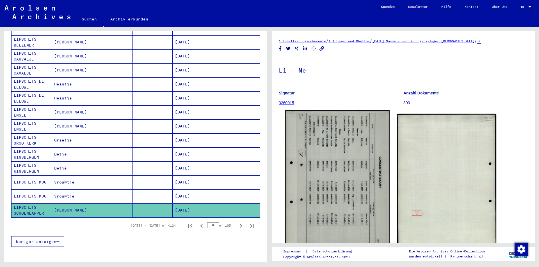
click at [317, 187] on img at bounding box center [337, 183] width 104 height 146
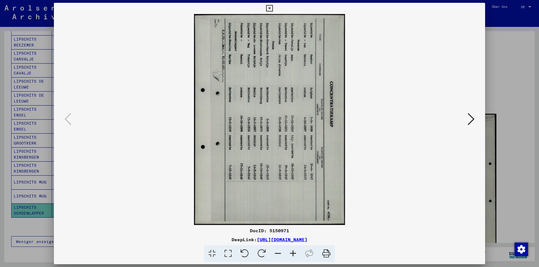
click at [260, 252] on icon at bounding box center [261, 253] width 17 height 17
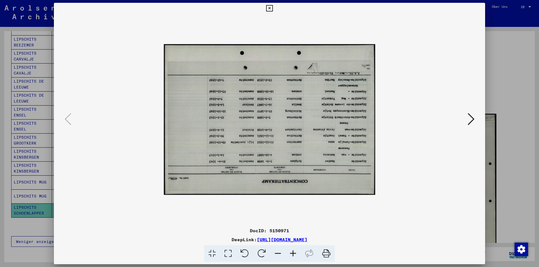
click at [260, 252] on icon at bounding box center [261, 253] width 17 height 17
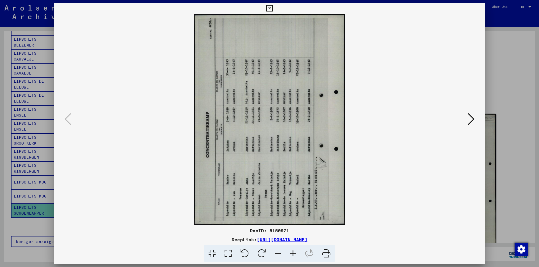
click at [260, 252] on icon at bounding box center [261, 253] width 17 height 17
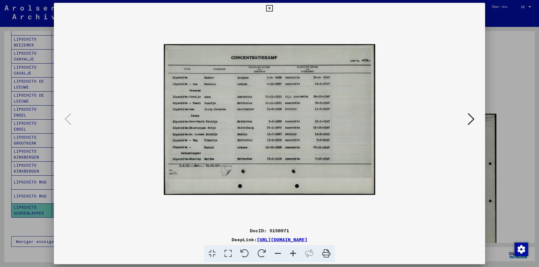
click at [295, 252] on icon at bounding box center [292, 253] width 15 height 17
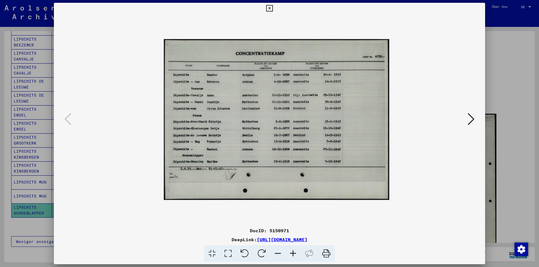
click at [295, 252] on icon at bounding box center [292, 253] width 15 height 17
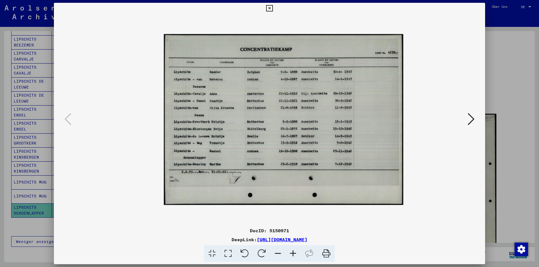
click at [295, 252] on icon at bounding box center [292, 253] width 15 height 17
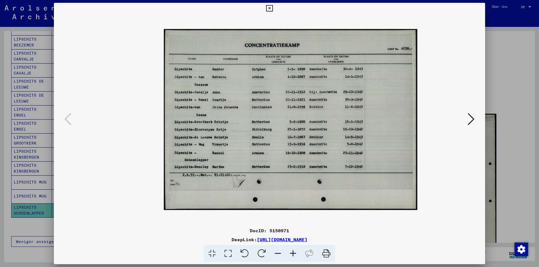
click at [295, 252] on icon at bounding box center [292, 253] width 15 height 17
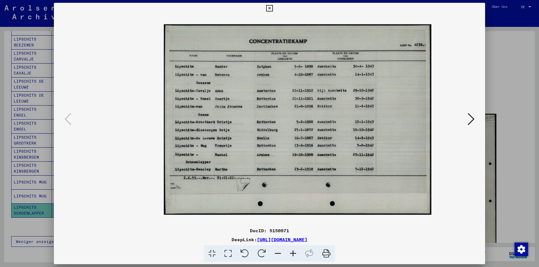
click at [295, 252] on icon at bounding box center [292, 253] width 15 height 17
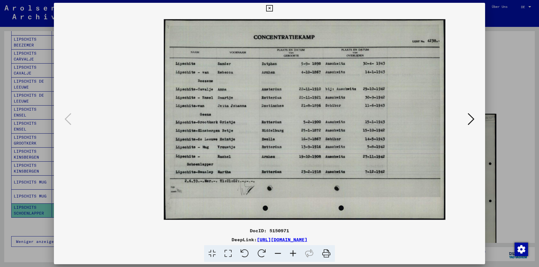
click at [295, 252] on icon at bounding box center [292, 253] width 15 height 17
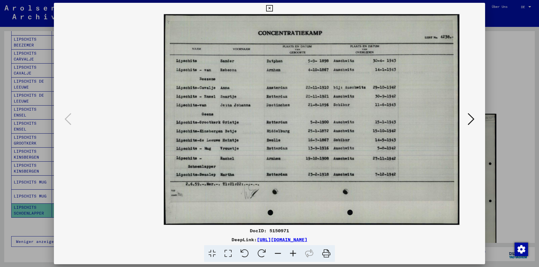
click at [295, 252] on icon at bounding box center [292, 253] width 15 height 17
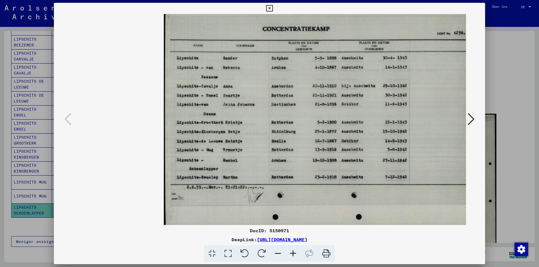
click at [295, 252] on icon at bounding box center [292, 253] width 15 height 17
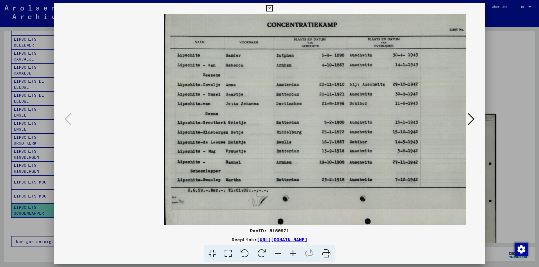
click at [469, 120] on icon at bounding box center [470, 118] width 7 height 13
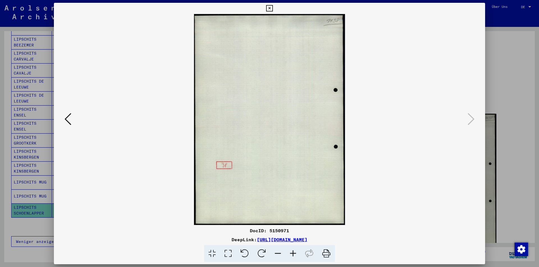
click at [267, 8] on icon at bounding box center [269, 8] width 6 height 7
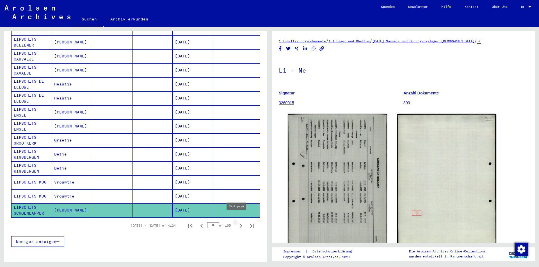
click at [237, 222] on icon "Next page" at bounding box center [241, 226] width 8 height 8
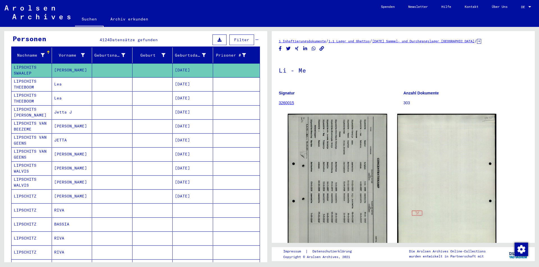
scroll to position [0, 0]
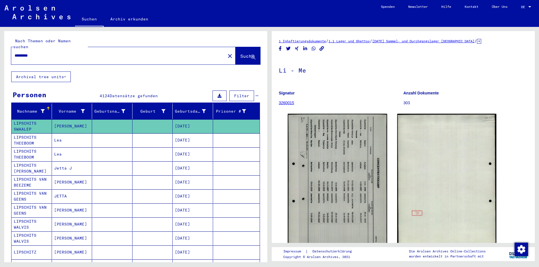
click at [25, 134] on mat-cell "LIPSCHITS THEEBOOM" at bounding box center [31, 141] width 40 height 14
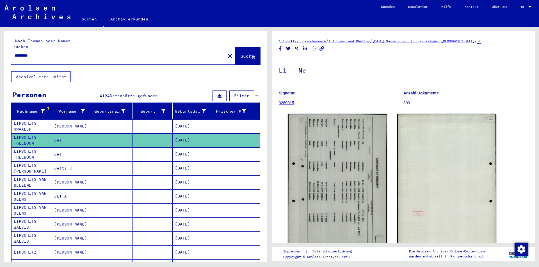
click at [27, 148] on mat-cell "LIPSCHITS THEEBOOM" at bounding box center [31, 155] width 40 height 14
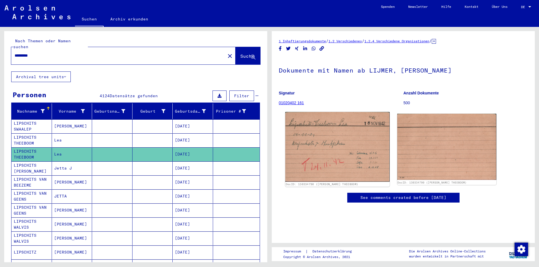
click at [315, 140] on img at bounding box center [337, 147] width 104 height 70
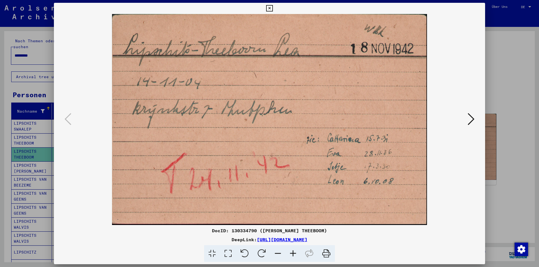
click at [470, 120] on icon at bounding box center [470, 118] width 7 height 13
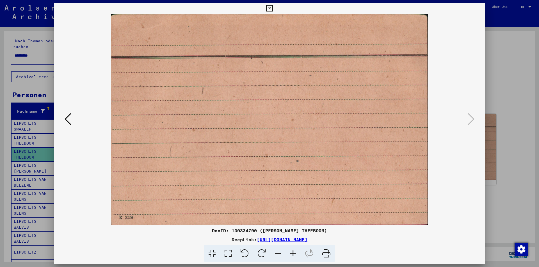
click at [270, 8] on icon at bounding box center [269, 8] width 6 height 7
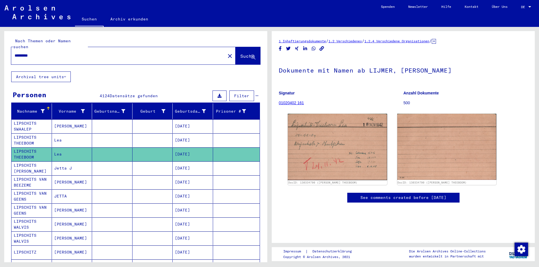
click at [28, 176] on mat-cell "LIPSCHITS VAN BEEZEME" at bounding box center [31, 183] width 40 height 14
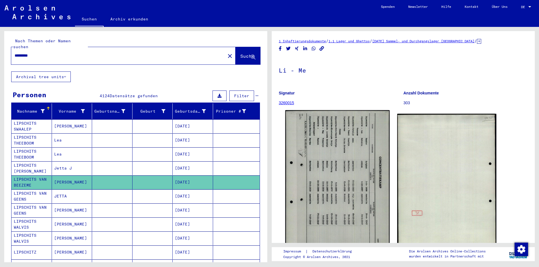
click at [335, 180] on img at bounding box center [337, 183] width 104 height 146
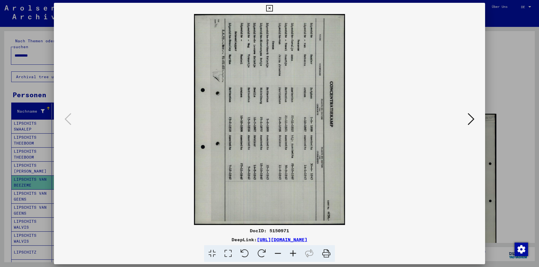
click at [258, 252] on icon at bounding box center [261, 253] width 17 height 17
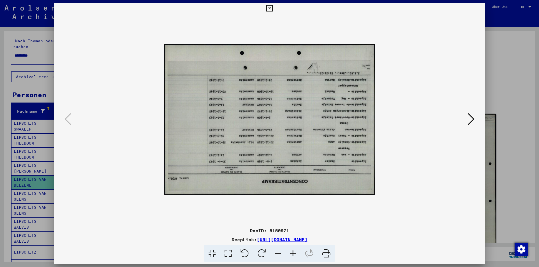
click at [258, 252] on icon at bounding box center [261, 253] width 17 height 17
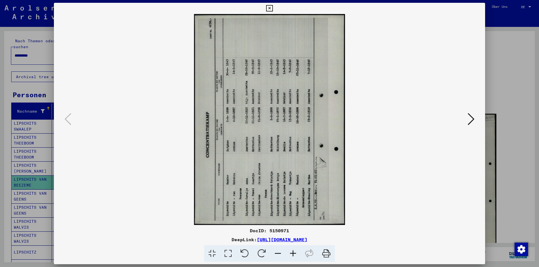
click at [258, 252] on icon at bounding box center [261, 253] width 17 height 17
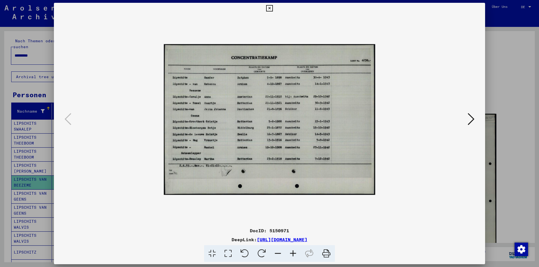
click at [293, 252] on icon at bounding box center [292, 253] width 15 height 17
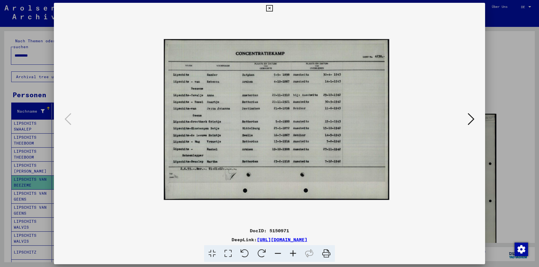
click at [293, 252] on icon at bounding box center [292, 253] width 15 height 17
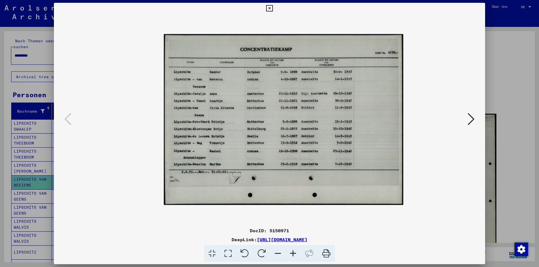
click at [293, 252] on icon at bounding box center [292, 253] width 15 height 17
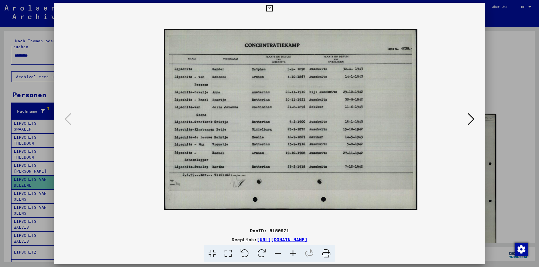
click at [293, 252] on icon at bounding box center [292, 253] width 15 height 17
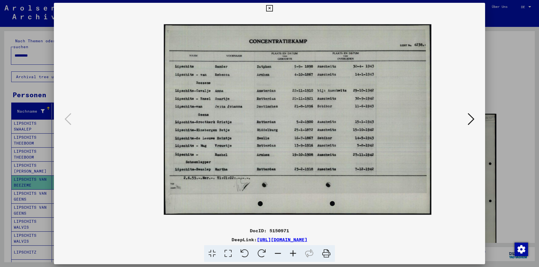
click at [293, 252] on icon at bounding box center [292, 253] width 15 height 17
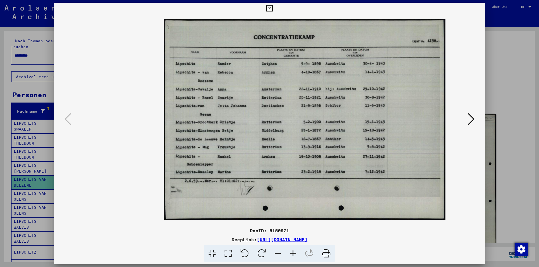
click at [268, 6] on icon at bounding box center [269, 8] width 6 height 7
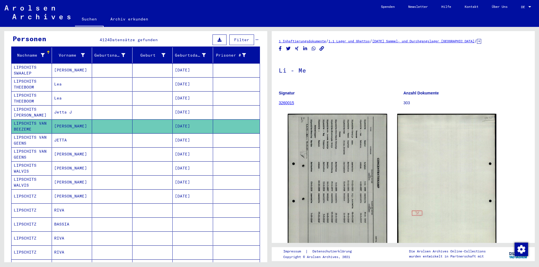
scroll to position [84, 0]
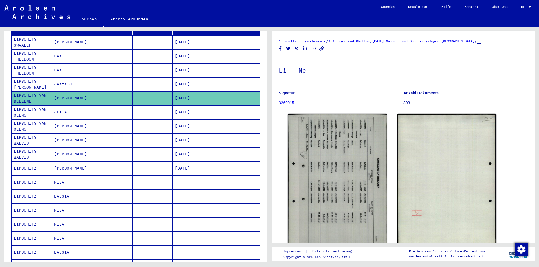
click at [22, 176] on mat-cell "LIPSCHITZ" at bounding box center [31, 183] width 40 height 14
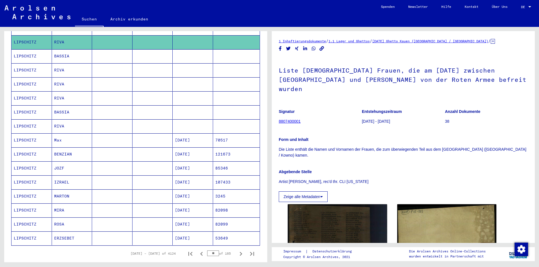
scroll to position [252, 0]
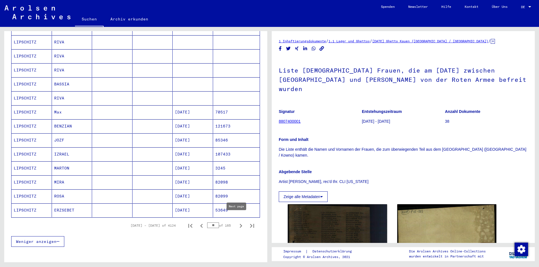
click at [237, 222] on icon "Next page" at bounding box center [241, 226] width 8 height 8
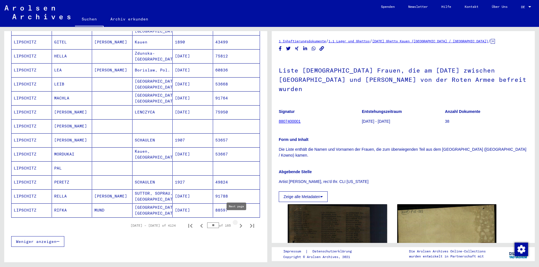
click at [238, 222] on icon "Next page" at bounding box center [241, 226] width 8 height 8
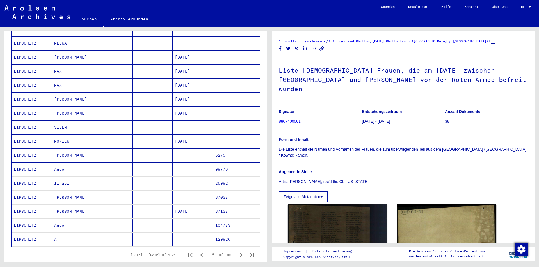
scroll to position [224, 0]
click at [237, 250] on icon "Next page" at bounding box center [241, 254] width 8 height 8
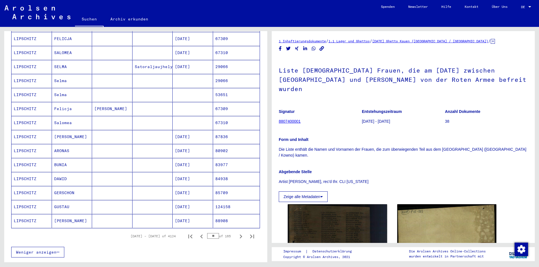
scroll to position [252, 0]
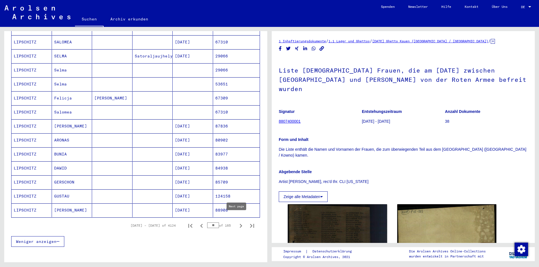
click at [240, 224] on icon "Next page" at bounding box center [241, 226] width 3 height 4
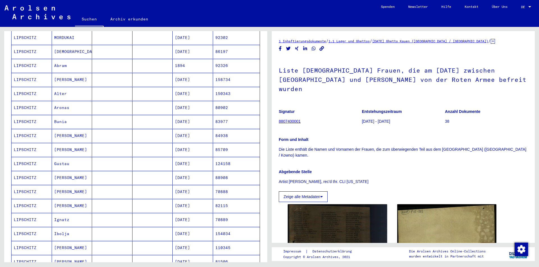
scroll to position [168, 0]
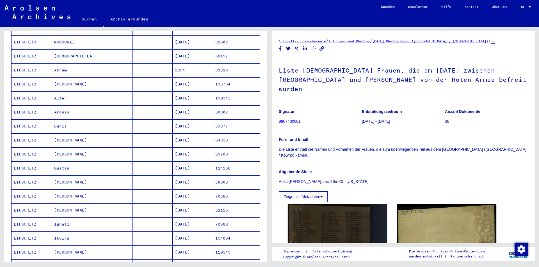
click at [26, 134] on mat-cell "LIPSCHITZ" at bounding box center [31, 141] width 40 height 14
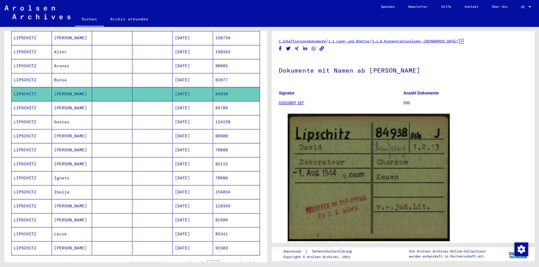
scroll to position [224, 0]
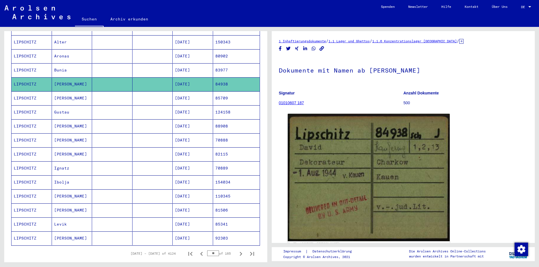
click at [25, 204] on mat-cell "LIPSCHITZ" at bounding box center [31, 211] width 40 height 14
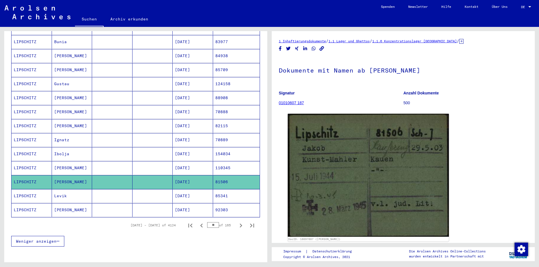
scroll to position [280, 0]
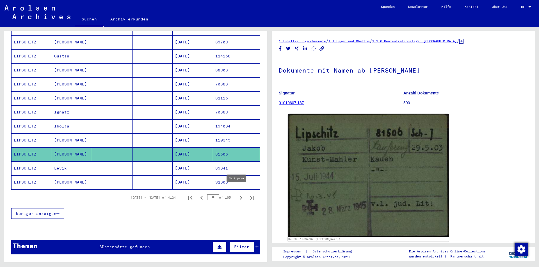
click at [237, 194] on icon "Next page" at bounding box center [241, 198] width 8 height 8
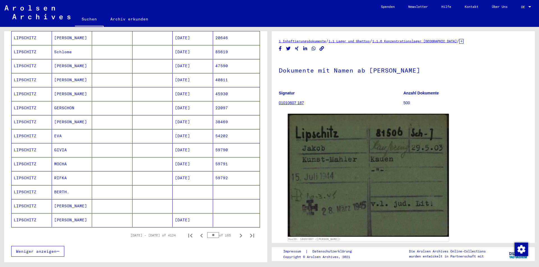
scroll to position [252, 0]
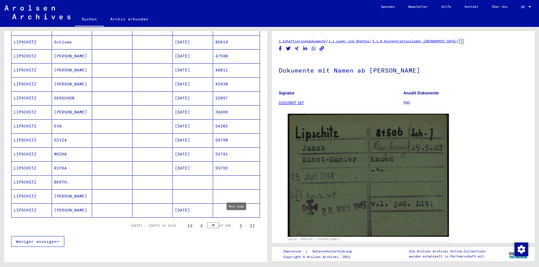
click at [237, 222] on icon "Next page" at bounding box center [241, 226] width 8 height 8
type input "**"
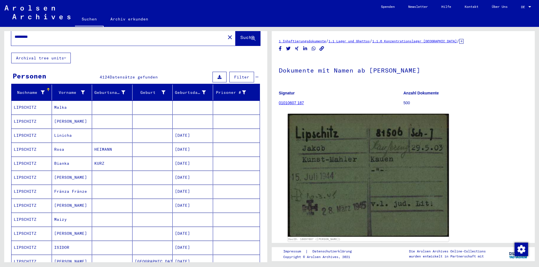
scroll to position [0, 0]
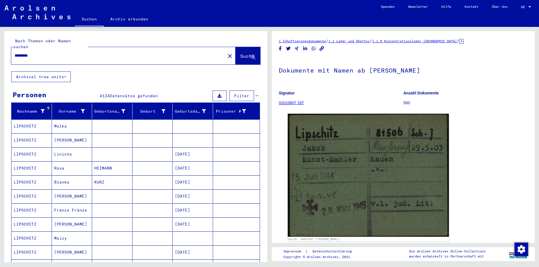
click at [39, 53] on input "*********" at bounding box center [118, 56] width 207 height 6
type input "*"
